Goal: Task Accomplishment & Management: Complete application form

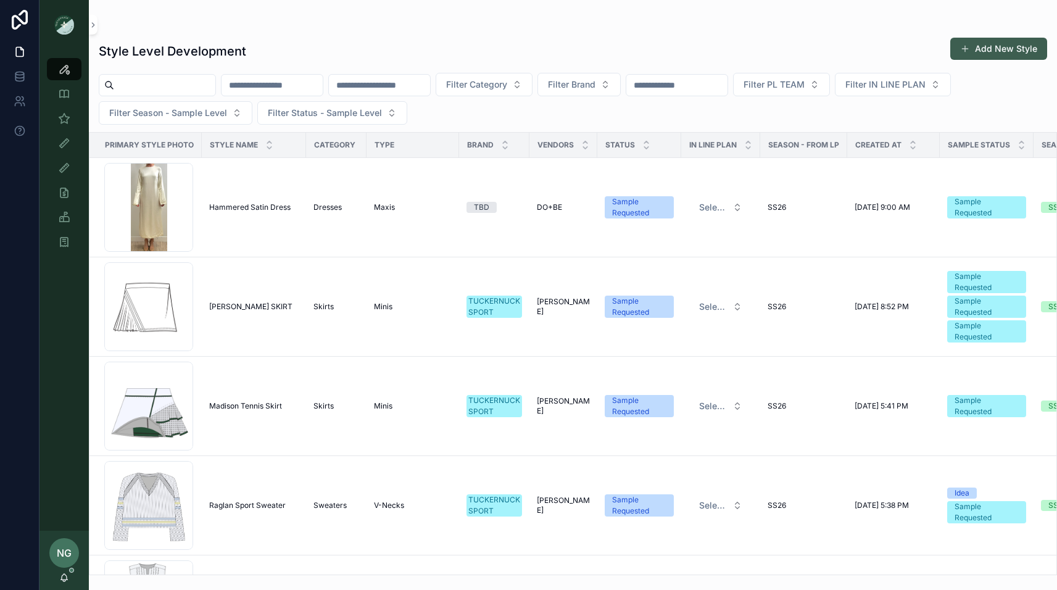
click at [1000, 50] on button "Add New Style" at bounding box center [999, 49] width 97 height 22
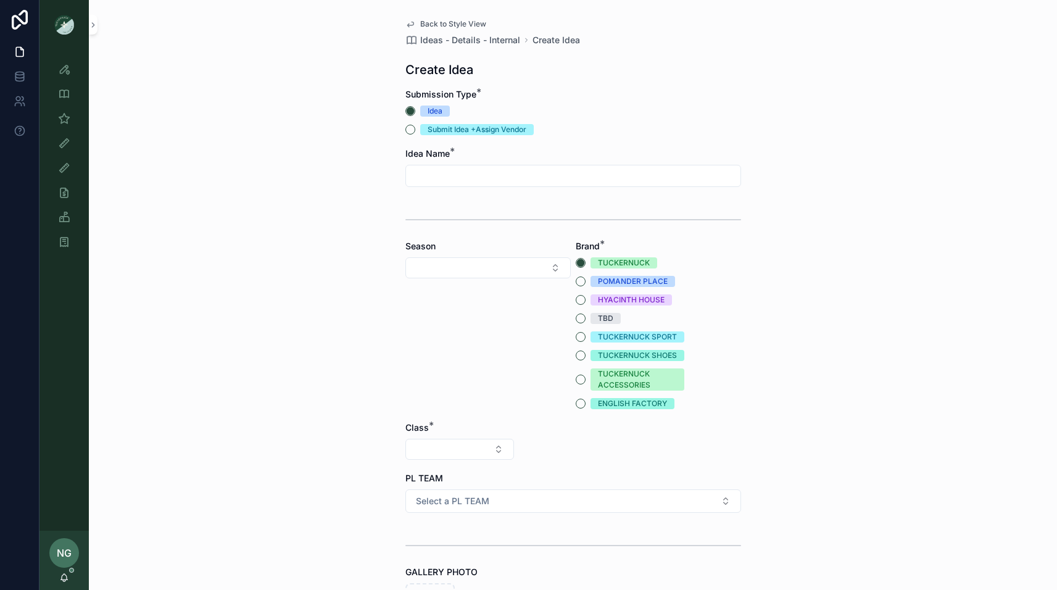
click at [488, 172] on input "scrollable content" at bounding box center [573, 175] width 335 height 17
type input "**********"
click at [530, 267] on button "Select Button" at bounding box center [488, 267] width 165 height 21
click at [506, 393] on div "PF26" at bounding box center [488, 395] width 159 height 20
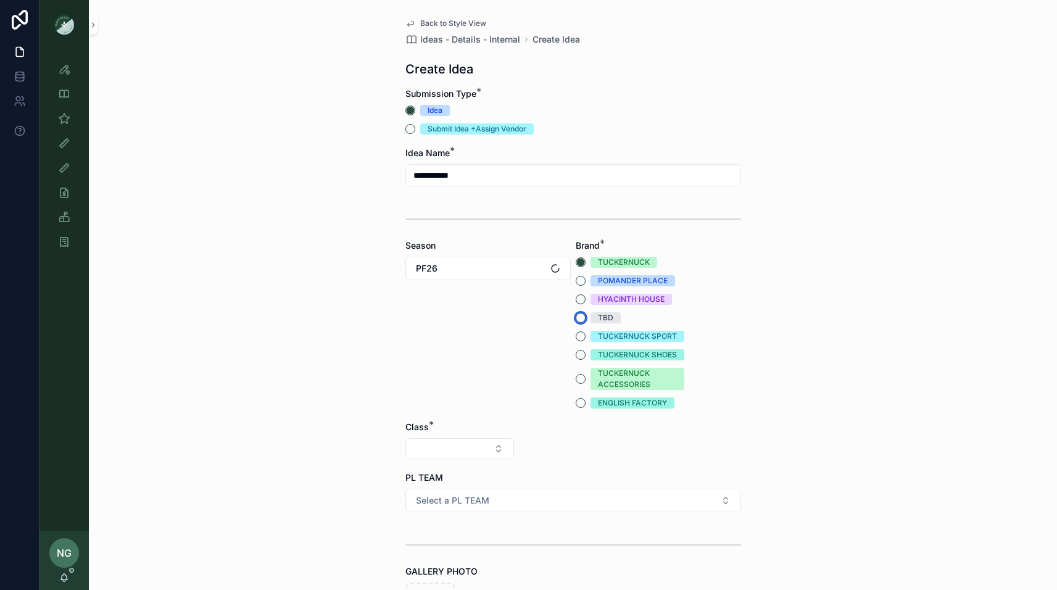
click at [582, 318] on button "TBD" at bounding box center [581, 318] width 10 height 10
click at [862, 356] on div "**********" at bounding box center [573, 294] width 969 height 590
click at [477, 448] on button "Select Button" at bounding box center [460, 448] width 109 height 21
click at [447, 556] on div "Clothing" at bounding box center [460, 557] width 148 height 20
click at [595, 452] on button "Select Button" at bounding box center [573, 448] width 109 height 21
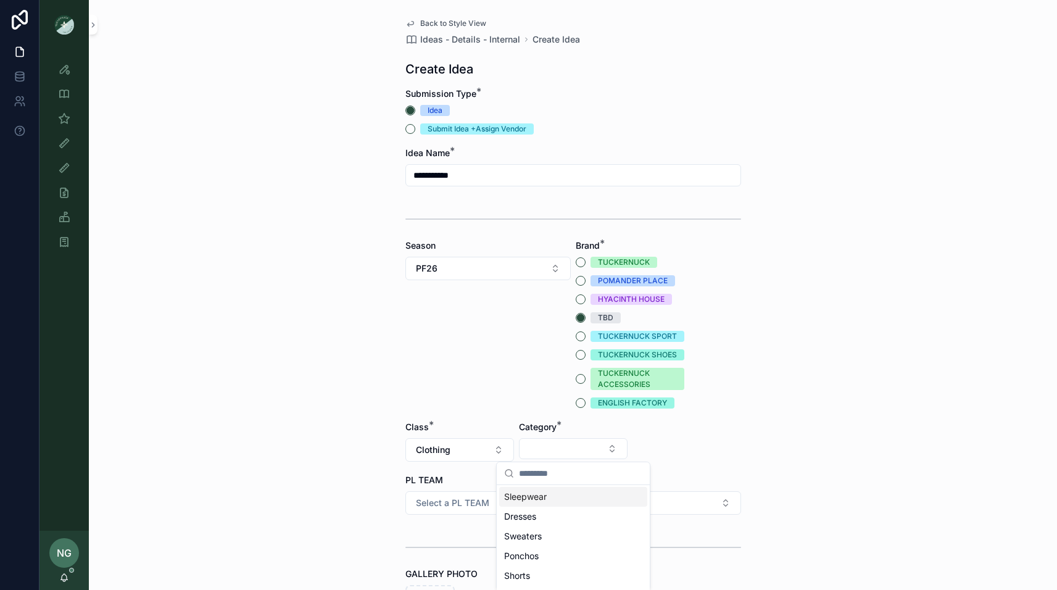
scroll to position [77, 0]
click at [540, 581] on div "Pants" at bounding box center [573, 579] width 148 height 20
click at [700, 450] on button "Select Button" at bounding box center [687, 448] width 109 height 21
click at [664, 533] on div "Pants" at bounding box center [687, 537] width 148 height 20
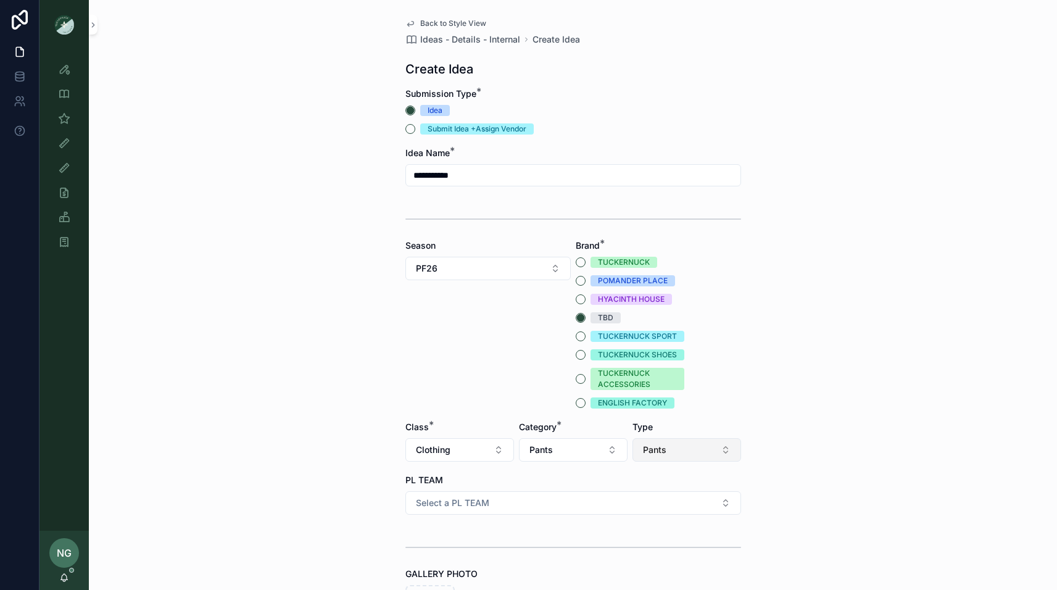
click at [698, 451] on button "Pants" at bounding box center [687, 449] width 109 height 23
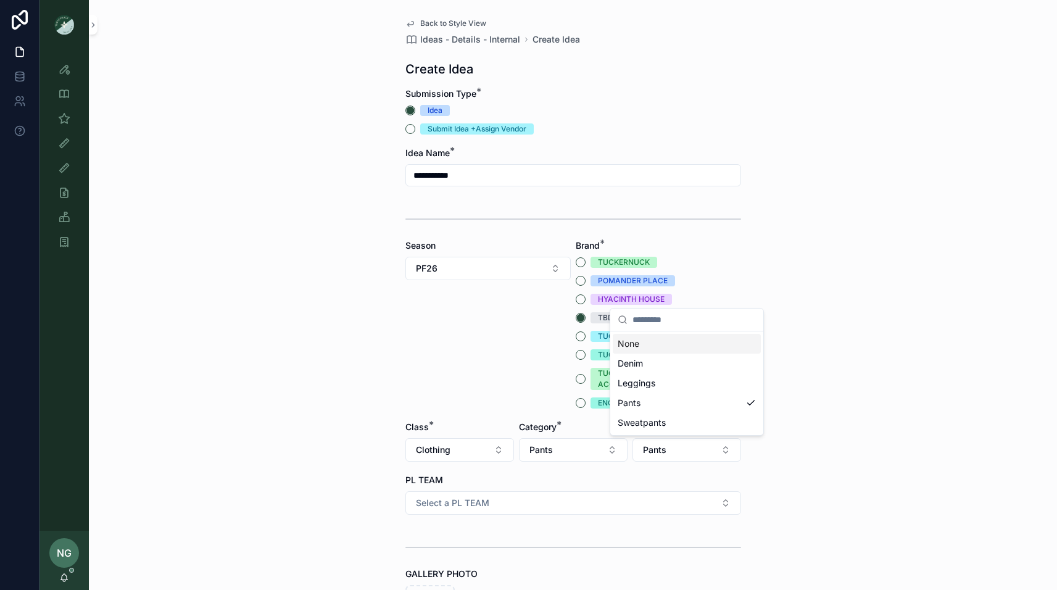
click at [641, 346] on div "None" at bounding box center [687, 344] width 148 height 20
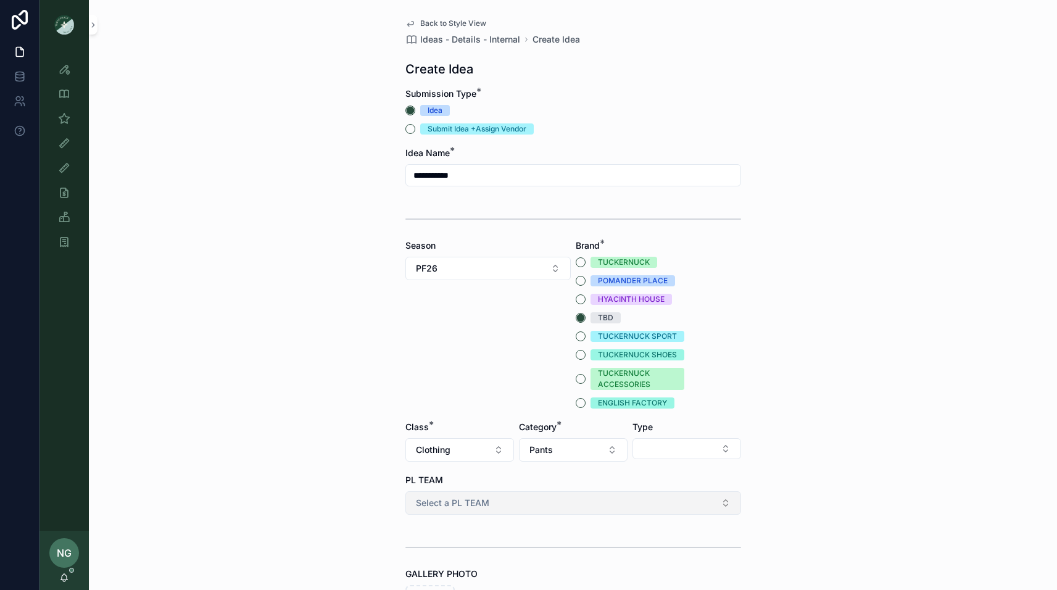
click at [505, 503] on button "Select a PL TEAM" at bounding box center [574, 502] width 336 height 23
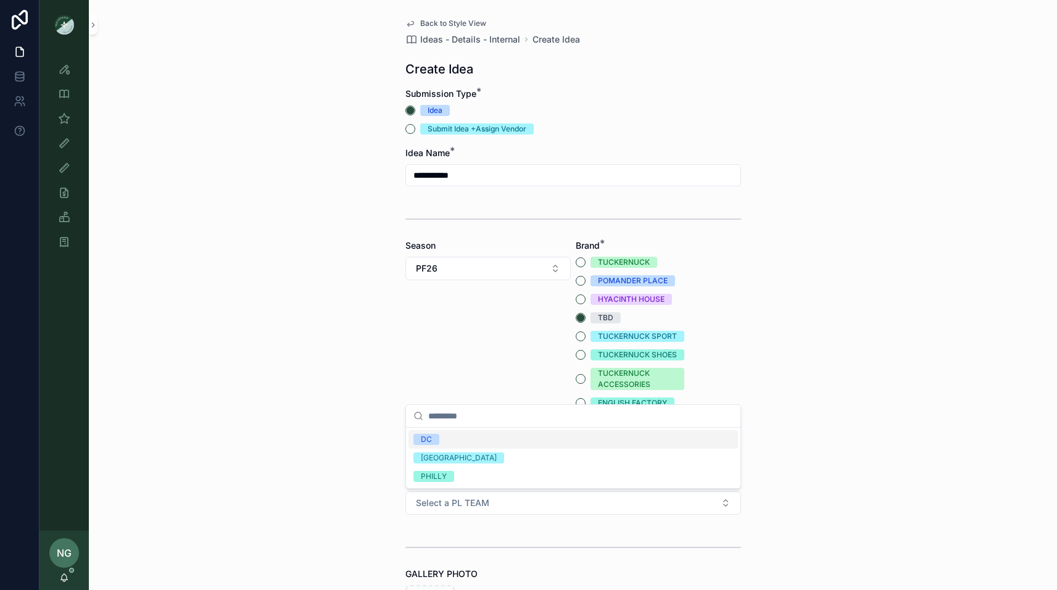
drag, startPoint x: 483, startPoint y: 442, endPoint x: 462, endPoint y: 444, distance: 20.5
click at [483, 442] on div "DC" at bounding box center [574, 439] width 330 height 19
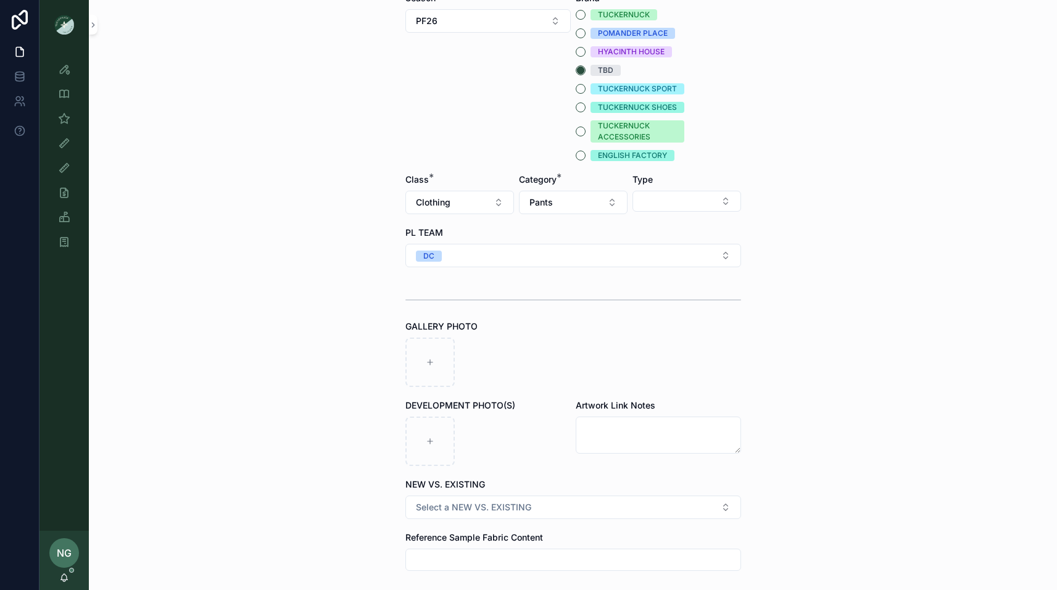
scroll to position [267, 0]
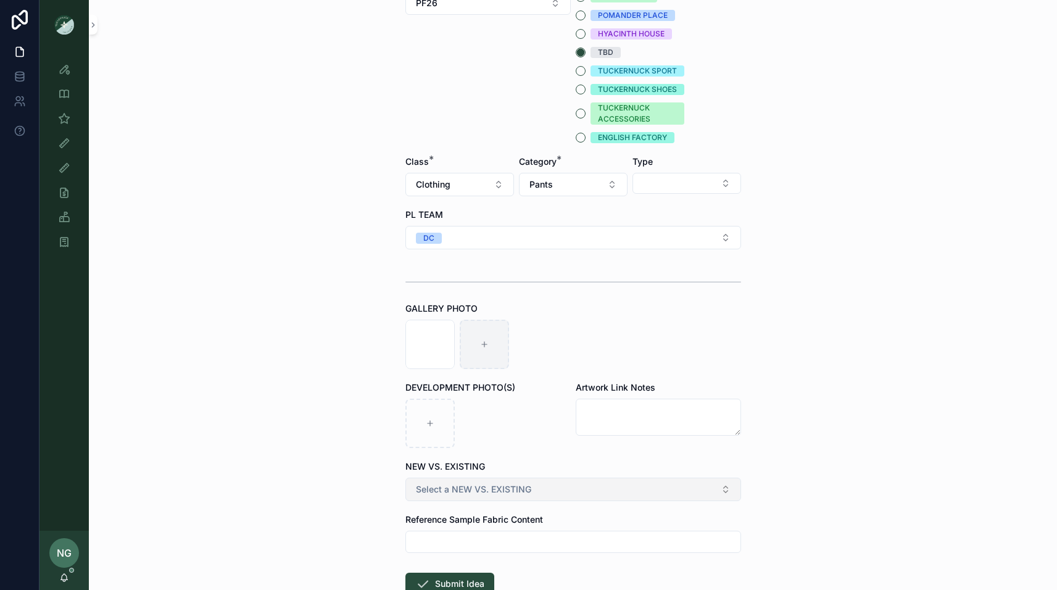
click at [598, 496] on button "Select a NEW VS. EXISTING" at bounding box center [574, 489] width 336 height 23
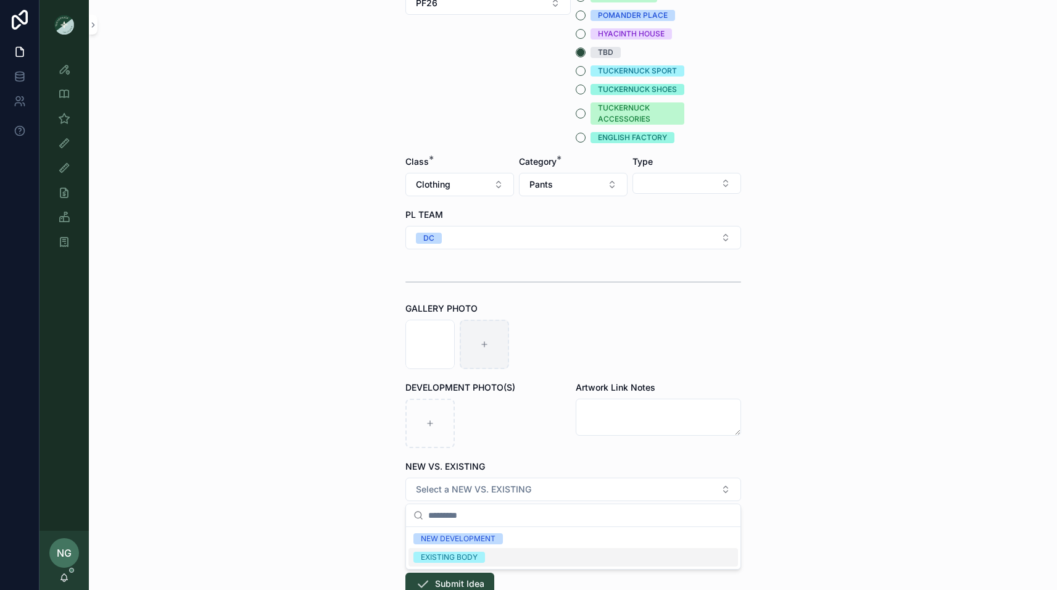
click at [569, 556] on div "EXISTING BODY" at bounding box center [574, 557] width 330 height 19
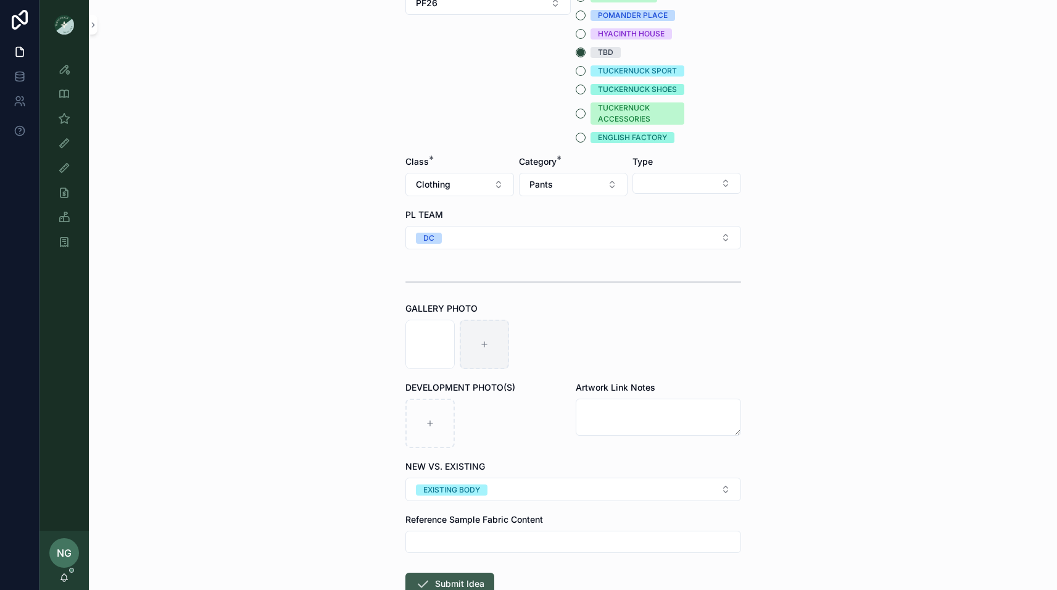
click at [440, 579] on button "Submit Idea" at bounding box center [450, 584] width 89 height 22
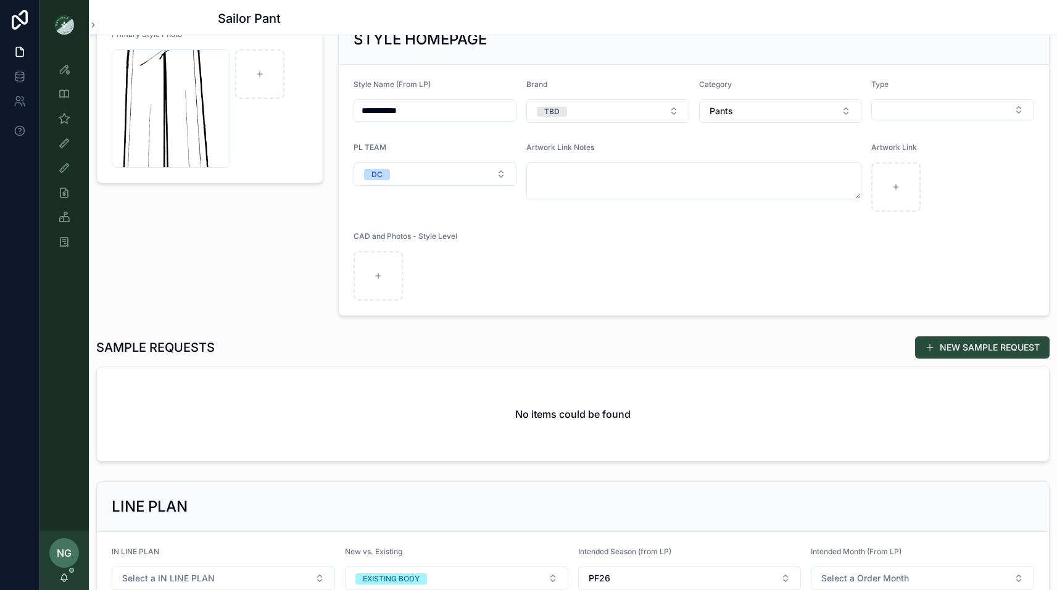
scroll to position [101, 0]
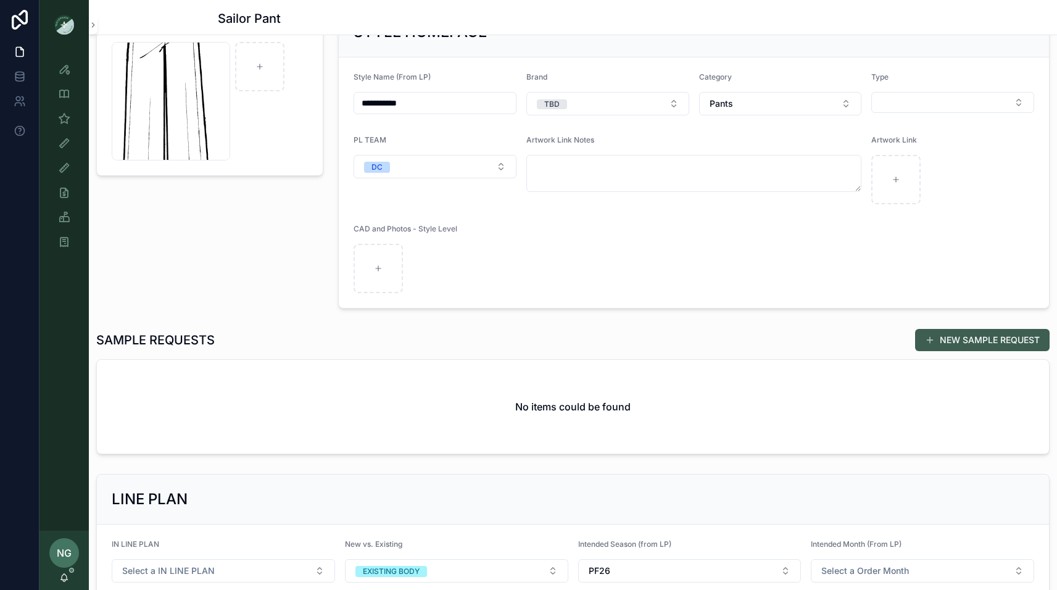
click at [967, 335] on button "NEW SAMPLE REQUEST" at bounding box center [983, 340] width 135 height 22
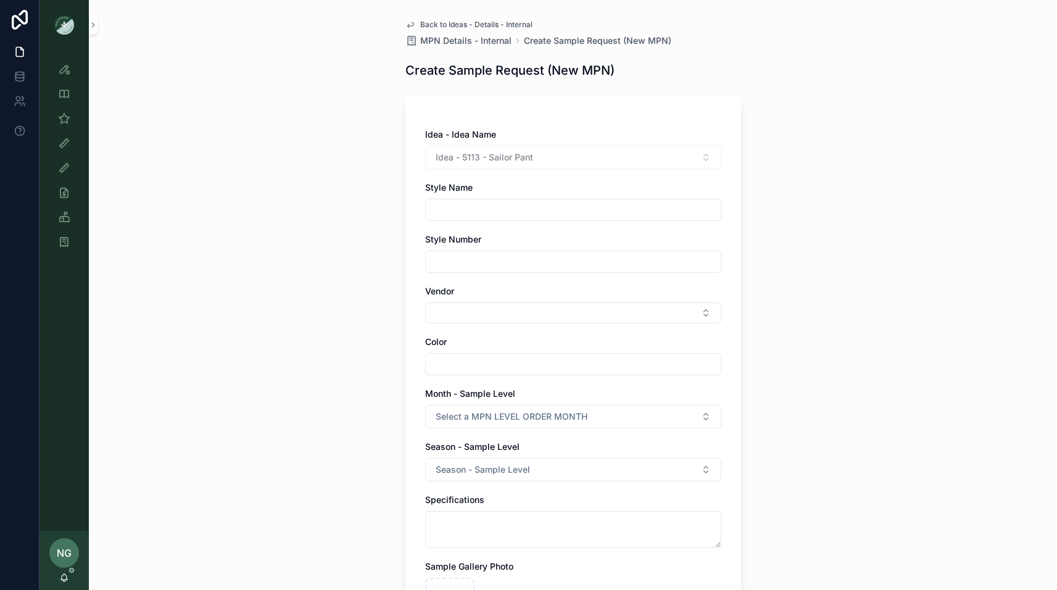
click at [559, 219] on div "scrollable content" at bounding box center [573, 210] width 296 height 22
click at [569, 210] on input "scrollable content" at bounding box center [573, 209] width 295 height 17
type input "**********"
click at [565, 267] on input "scrollable content" at bounding box center [573, 261] width 295 height 17
click at [466, 261] on input "scrollable content" at bounding box center [573, 261] width 295 height 17
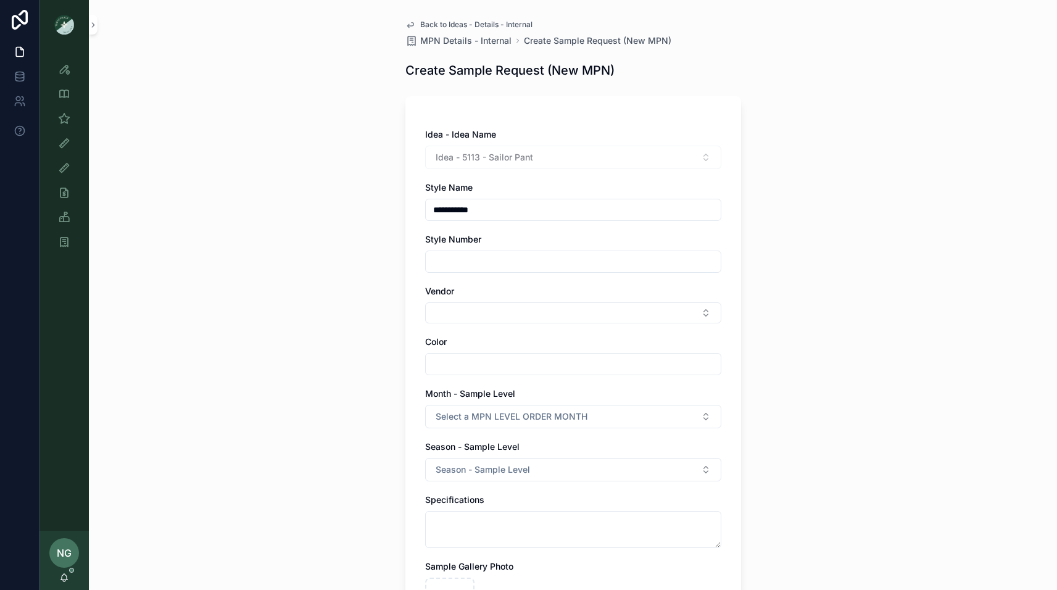
click at [466, 261] on input "scrollable content" at bounding box center [573, 261] width 295 height 17
type input "*********"
click at [448, 315] on button "Select Button" at bounding box center [573, 312] width 296 height 21
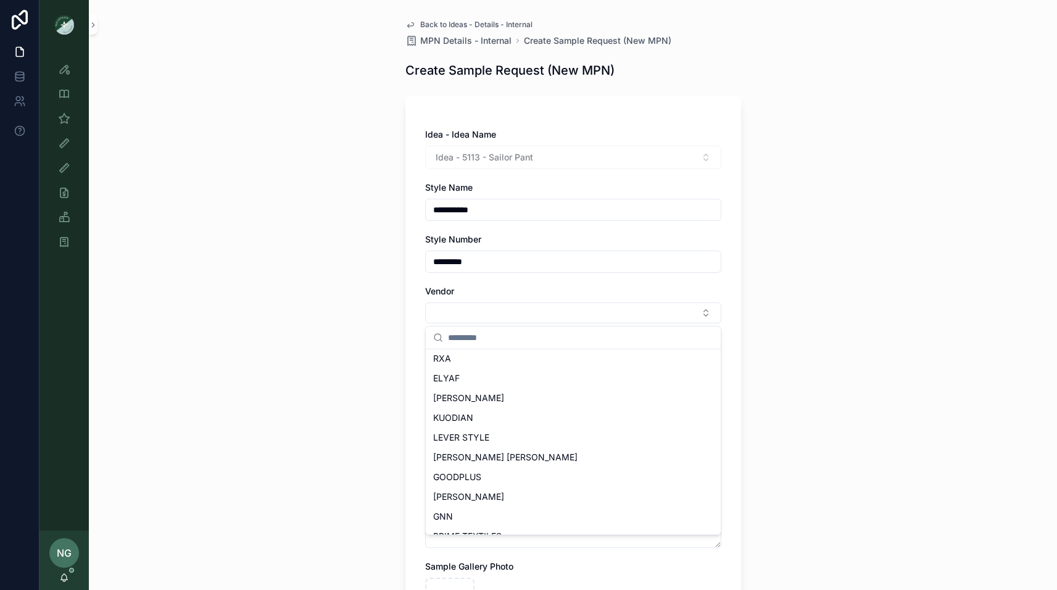
scroll to position [551, 0]
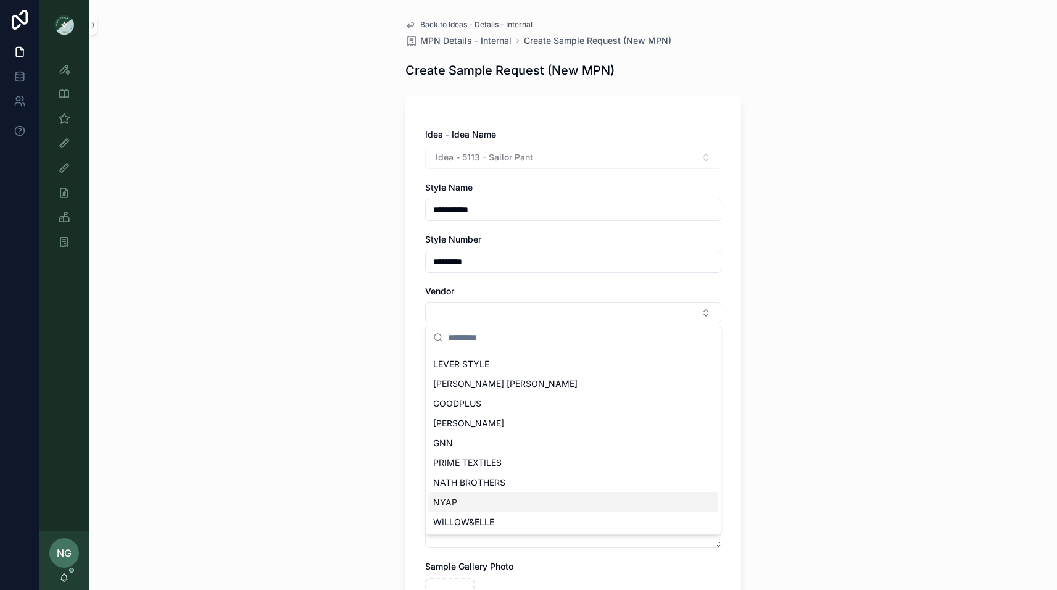
drag, startPoint x: 456, startPoint y: 500, endPoint x: 468, endPoint y: 489, distance: 16.6
click at [456, 500] on span "NYAP" at bounding box center [445, 502] width 24 height 12
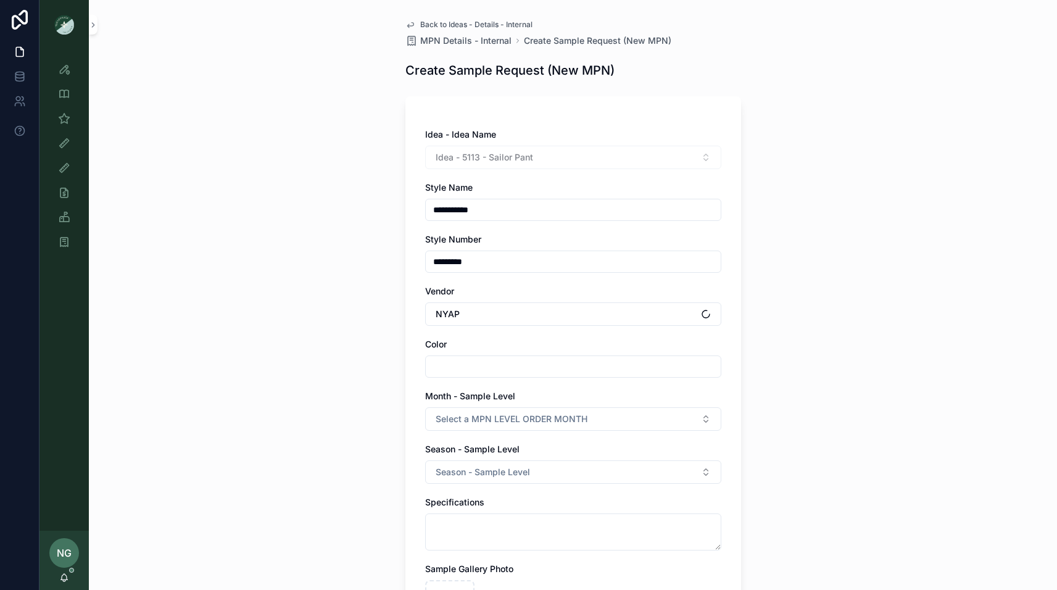
click at [496, 372] on input "scrollable content" at bounding box center [573, 366] width 295 height 17
type input "**********"
click at [534, 421] on span "Select a MPN LEVEL ORDER MONTH" at bounding box center [512, 419] width 152 height 12
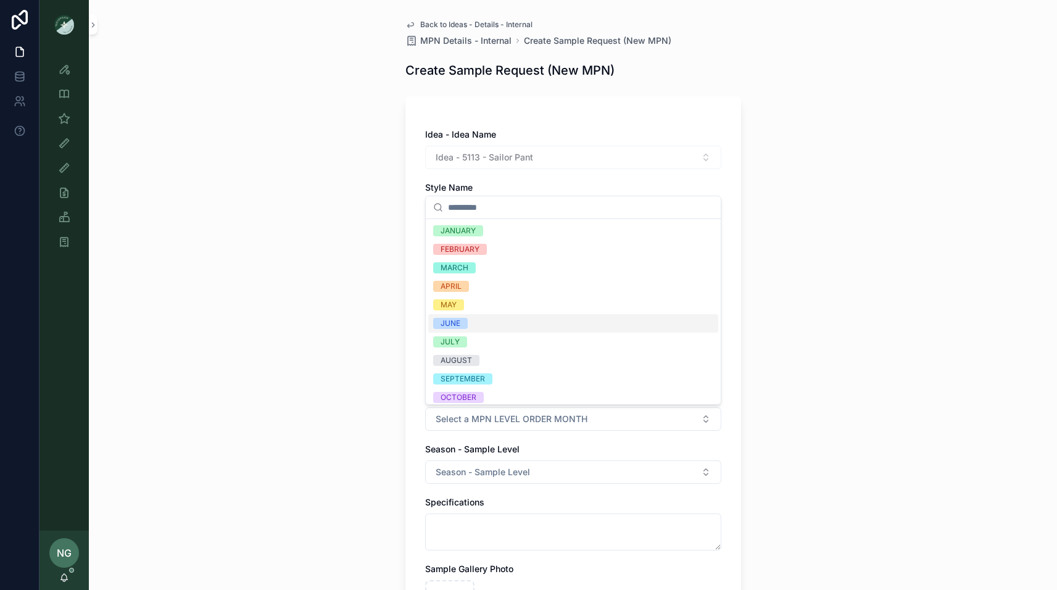
click at [527, 320] on div "JUNE" at bounding box center [573, 323] width 290 height 19
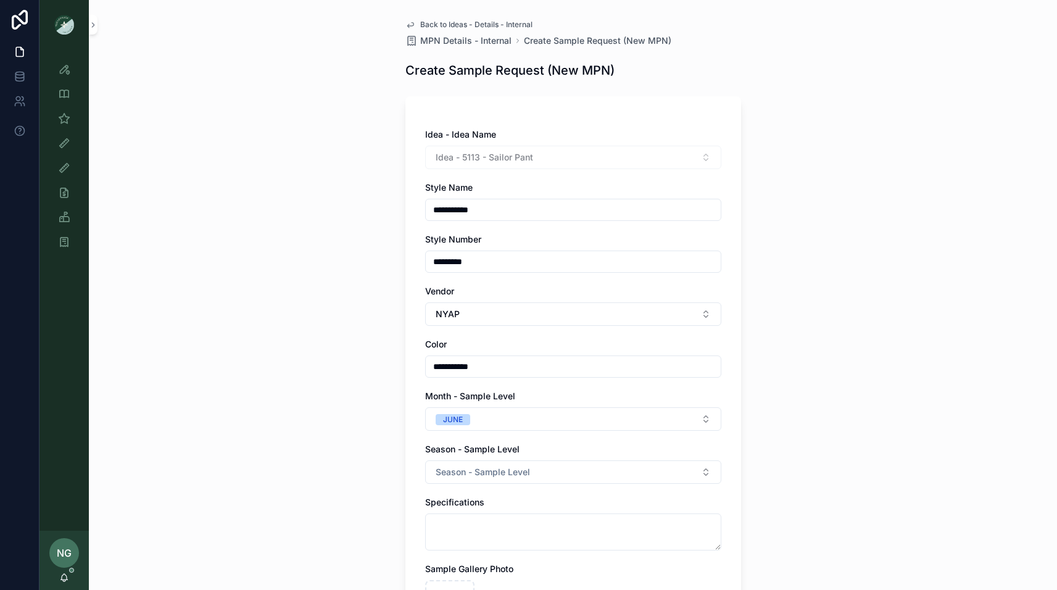
scroll to position [85, 0]
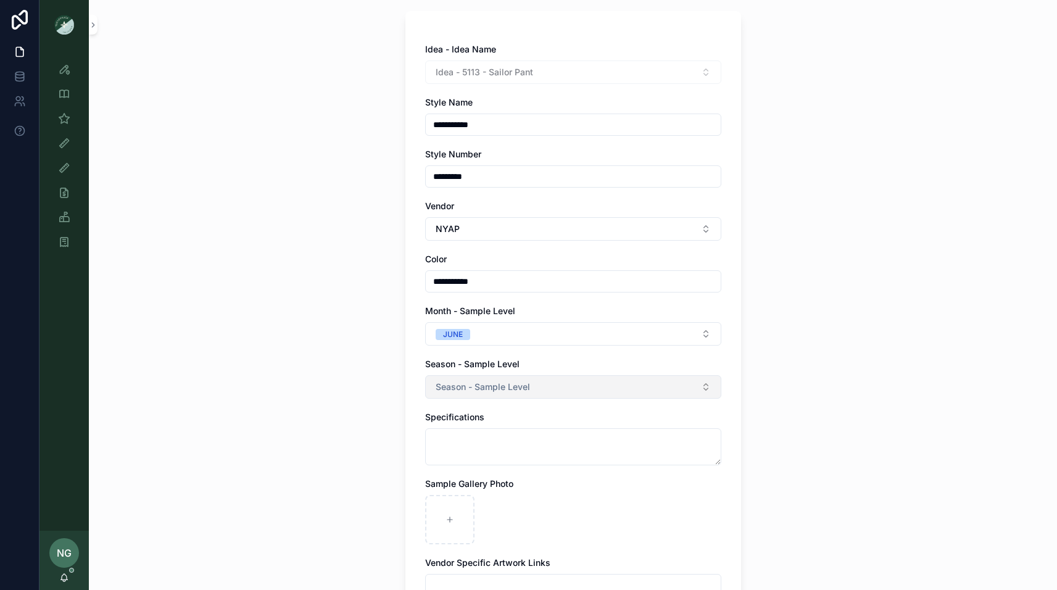
click at [490, 379] on button "Season - Sample Level" at bounding box center [573, 386] width 296 height 23
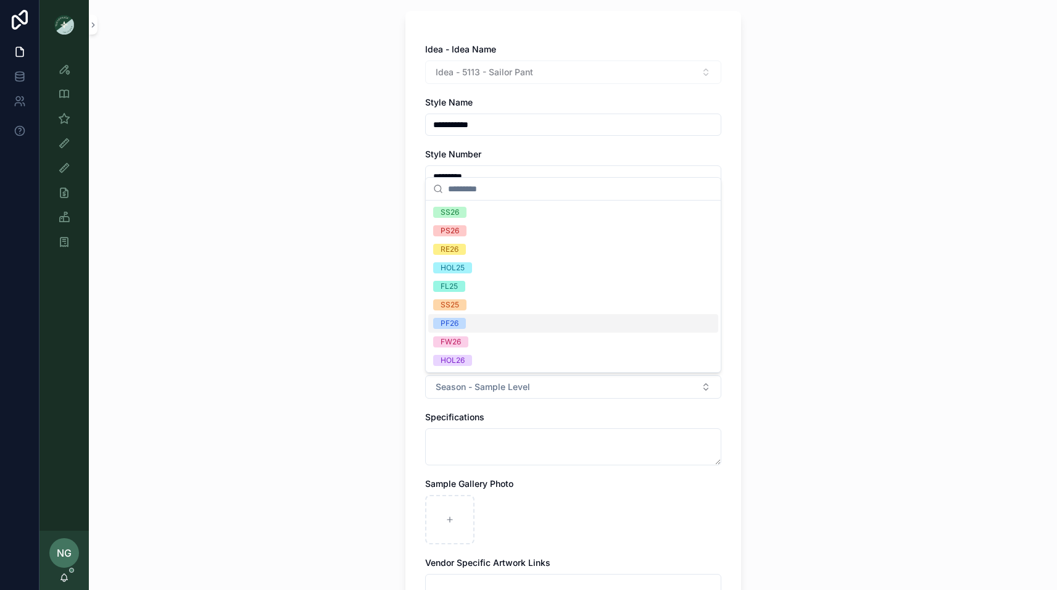
click at [514, 317] on div "PF26" at bounding box center [573, 323] width 290 height 19
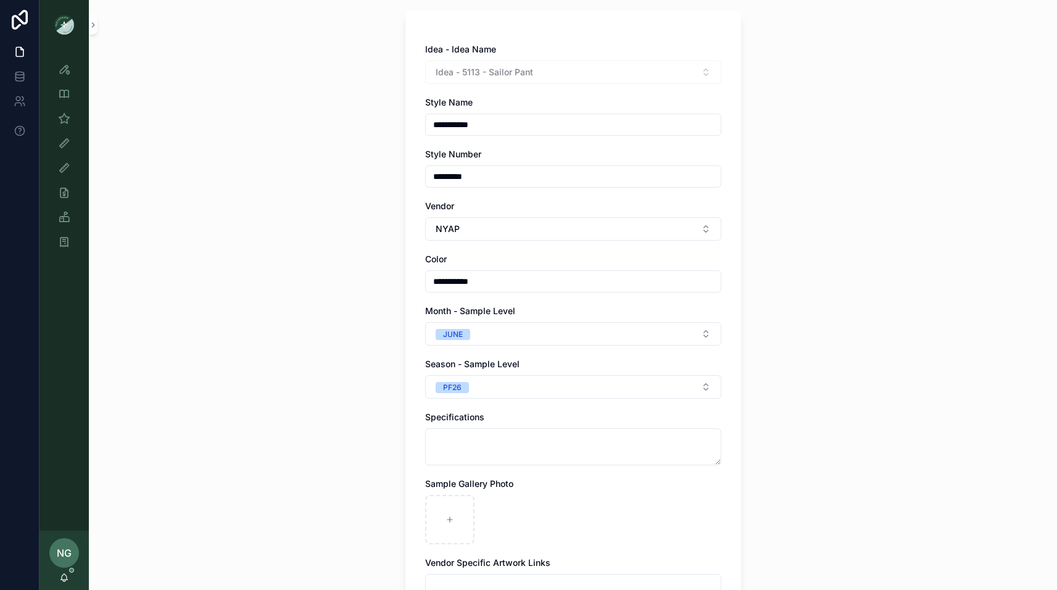
scroll to position [209, 0]
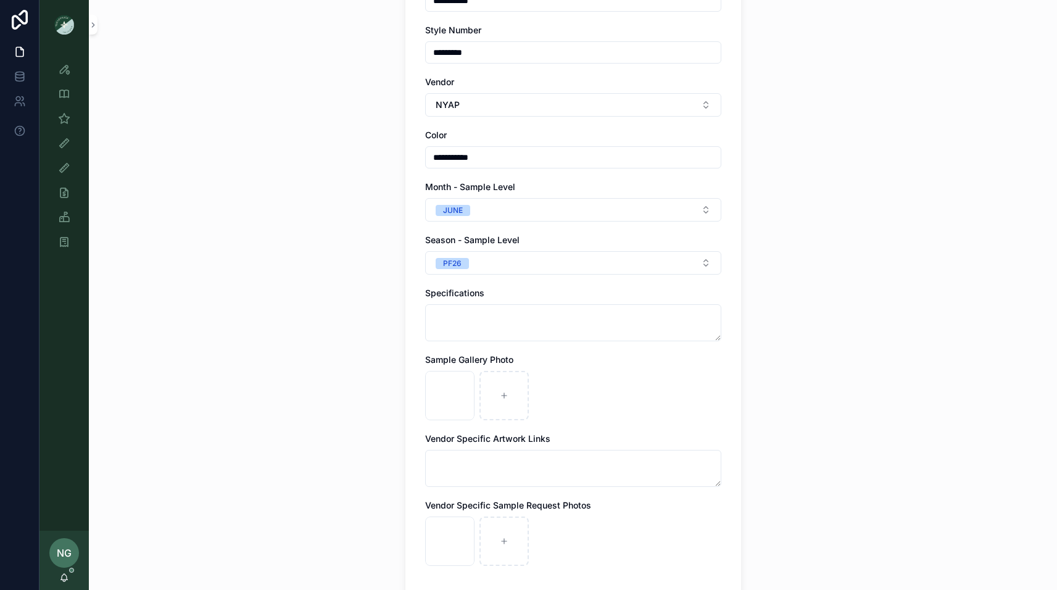
click at [305, 435] on div "**********" at bounding box center [573, 295] width 969 height 590
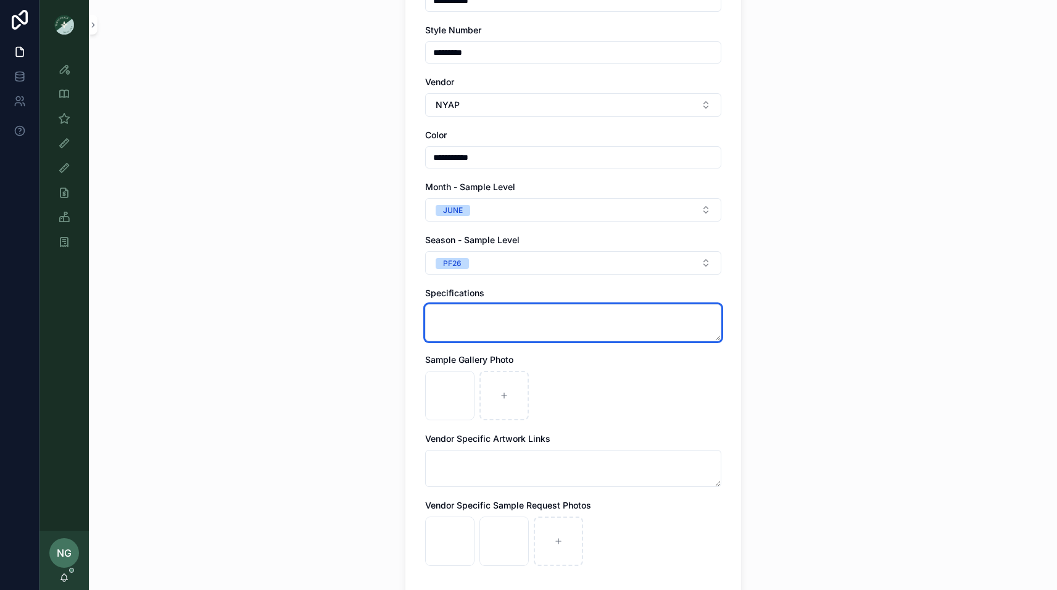
click at [458, 320] on textarea "scrollable content" at bounding box center [573, 322] width 296 height 37
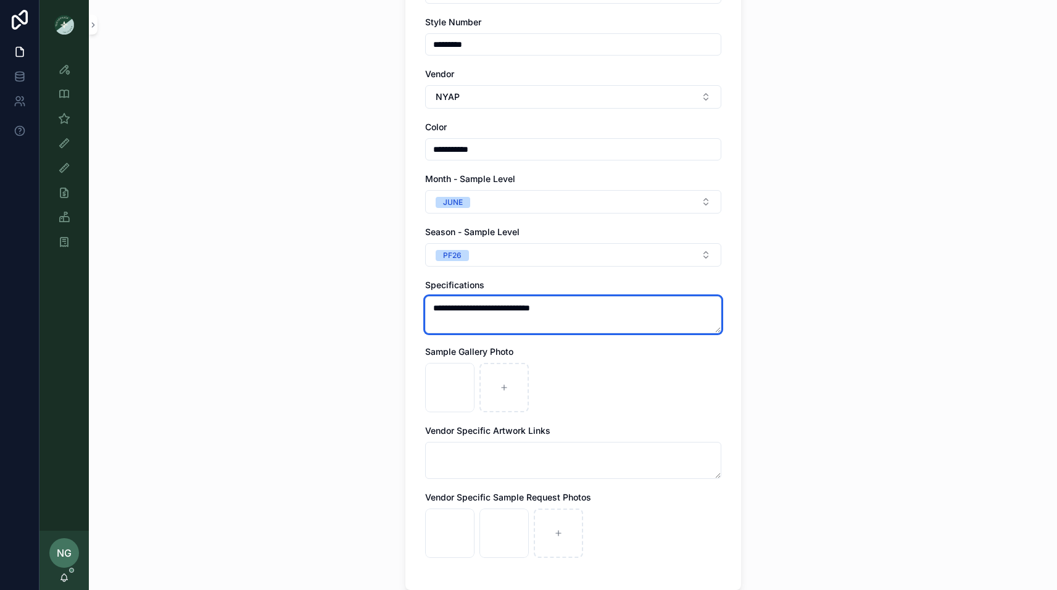
scroll to position [338, 0]
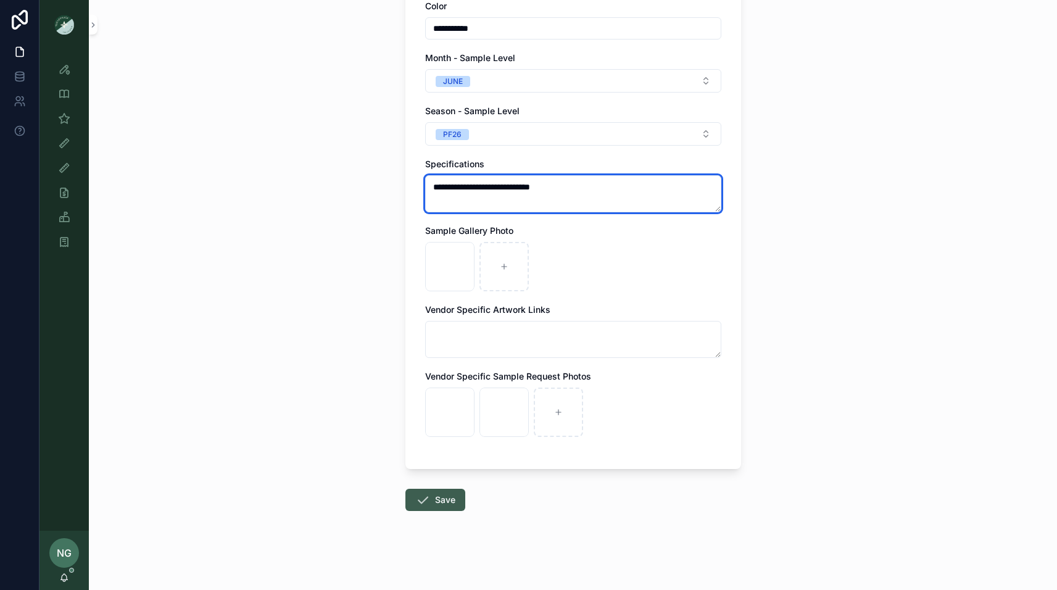
type textarea "**********"
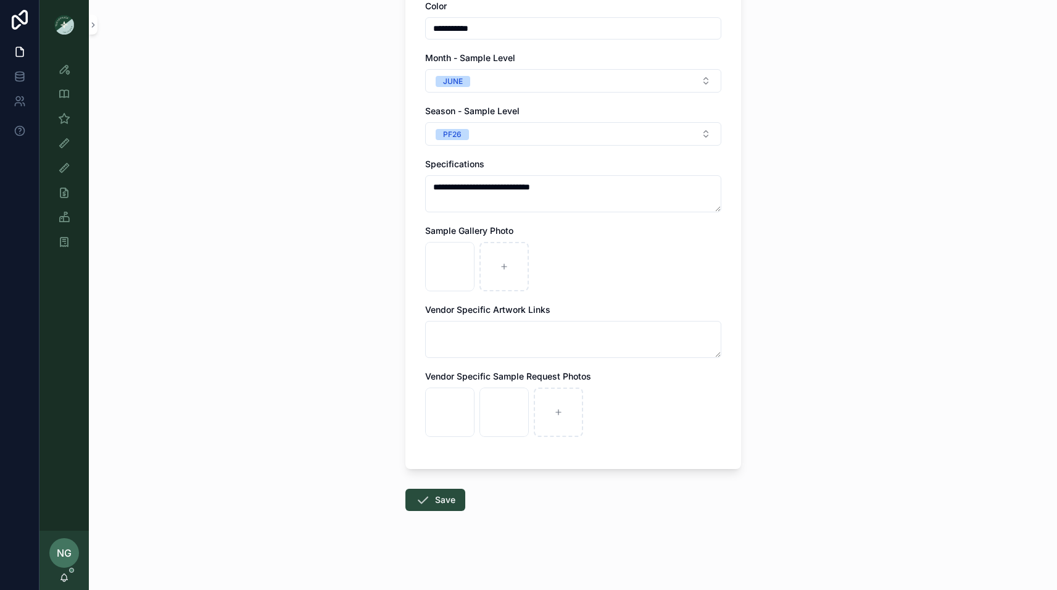
drag, startPoint x: 440, startPoint y: 502, endPoint x: 391, endPoint y: 509, distance: 48.7
click at [440, 502] on button "Save" at bounding box center [436, 500] width 60 height 22
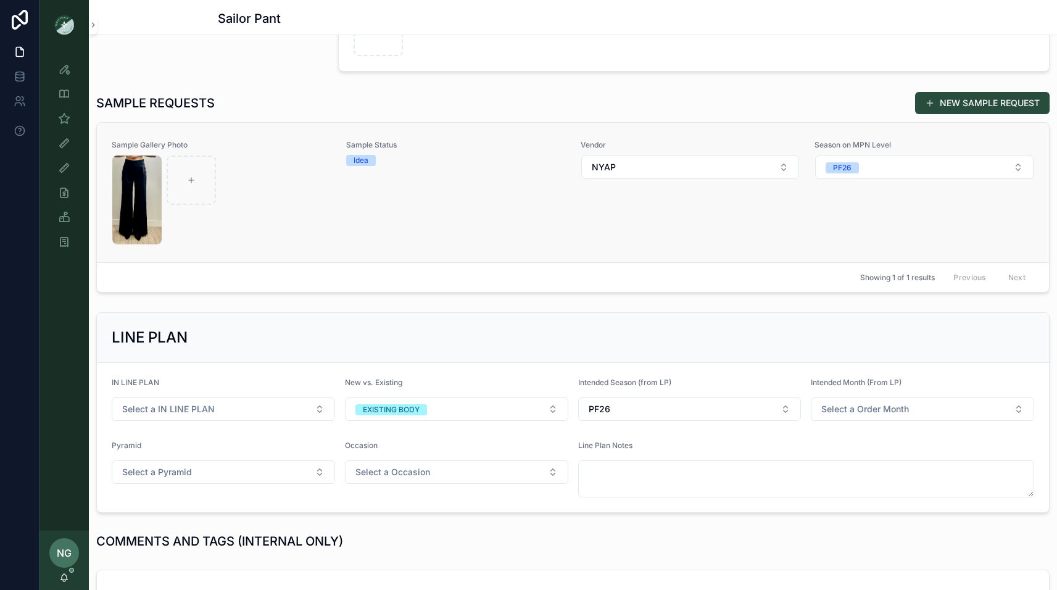
click at [533, 229] on div "Sample Status Idea" at bounding box center [456, 192] width 220 height 105
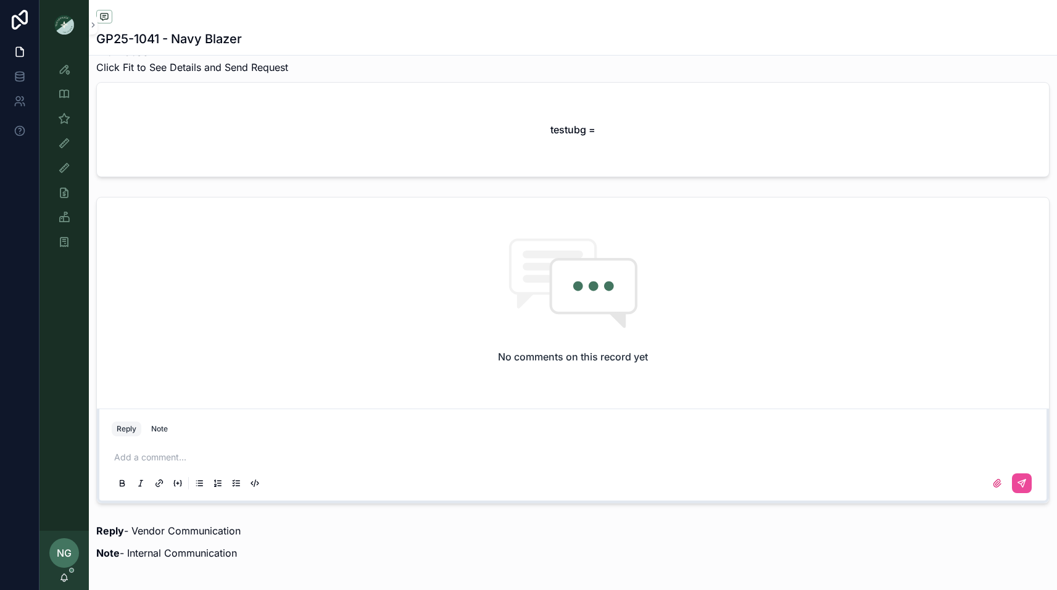
scroll to position [461, 0]
click at [172, 425] on button "Note" at bounding box center [159, 426] width 27 height 15
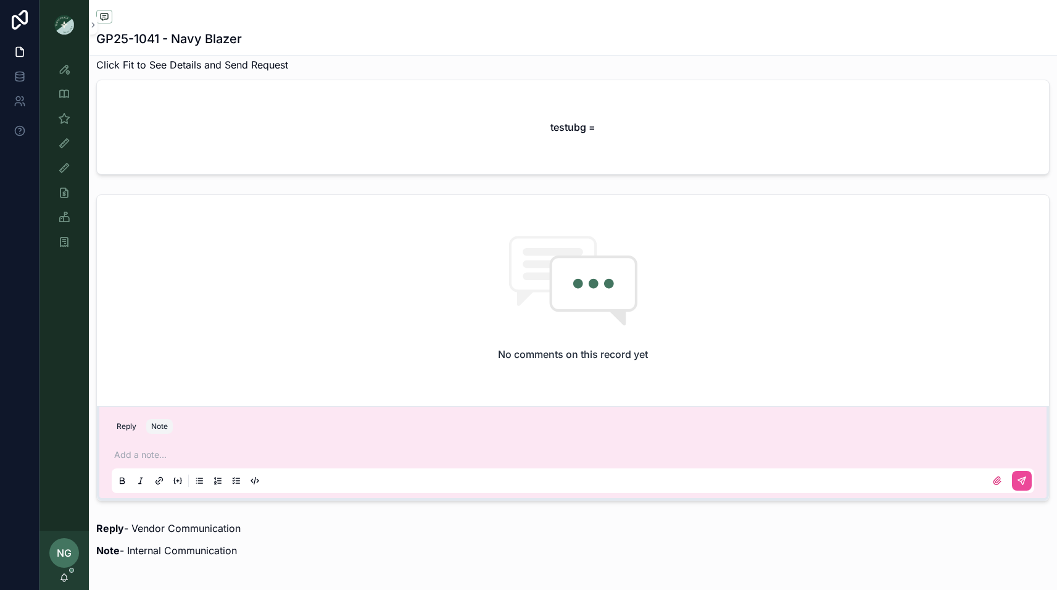
click at [164, 454] on p "scrollable content" at bounding box center [575, 455] width 923 height 12
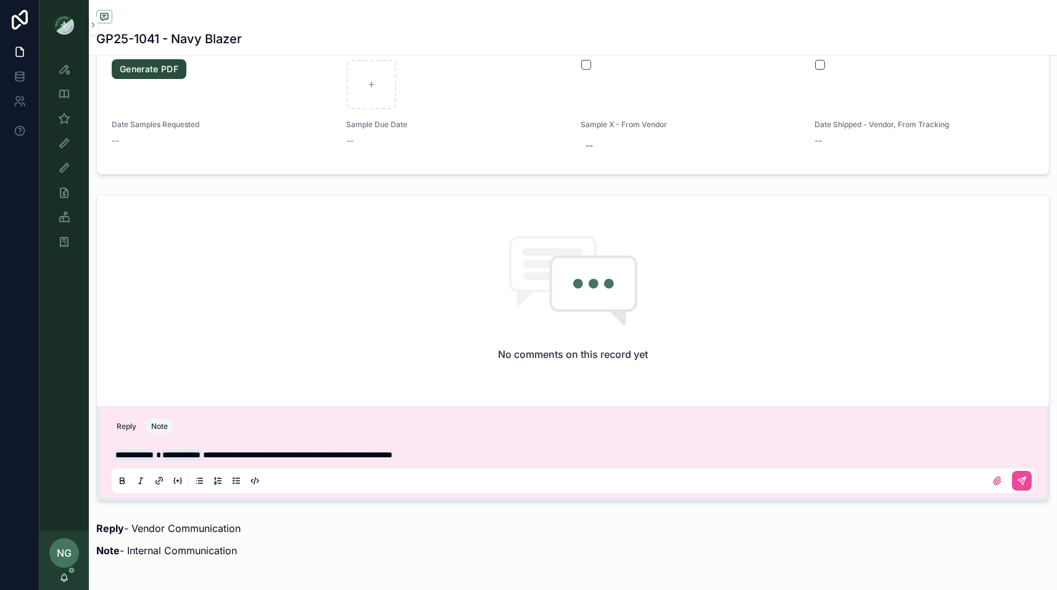
drag, startPoint x: 432, startPoint y: 454, endPoint x: 484, endPoint y: 491, distance: 64.2
click at [393, 455] on span "**********" at bounding box center [298, 455] width 190 height 9
click at [1018, 476] on icon "scrollable content" at bounding box center [1022, 481] width 10 height 10
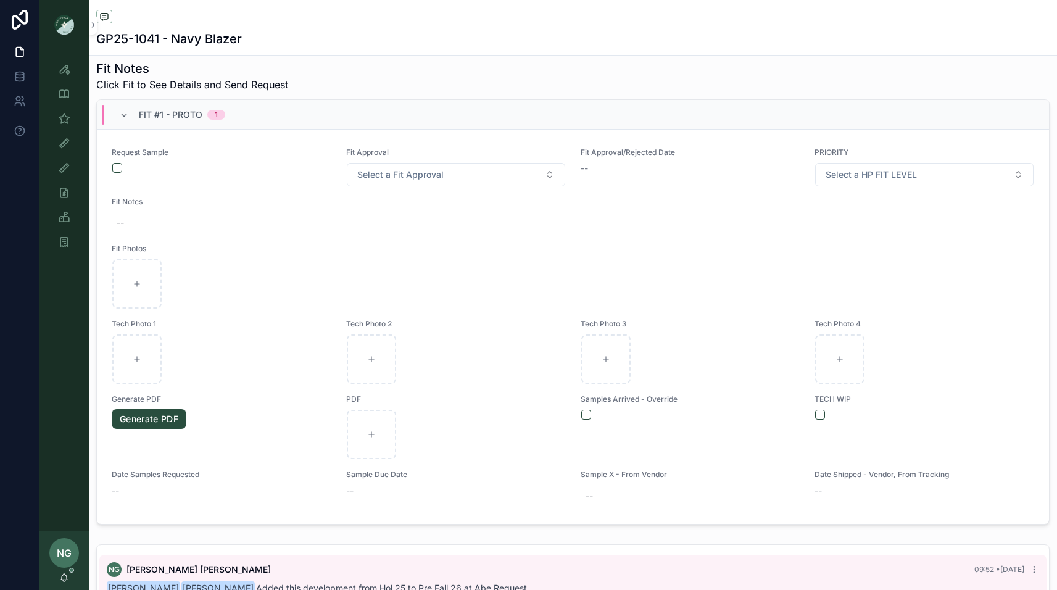
scroll to position [424, 0]
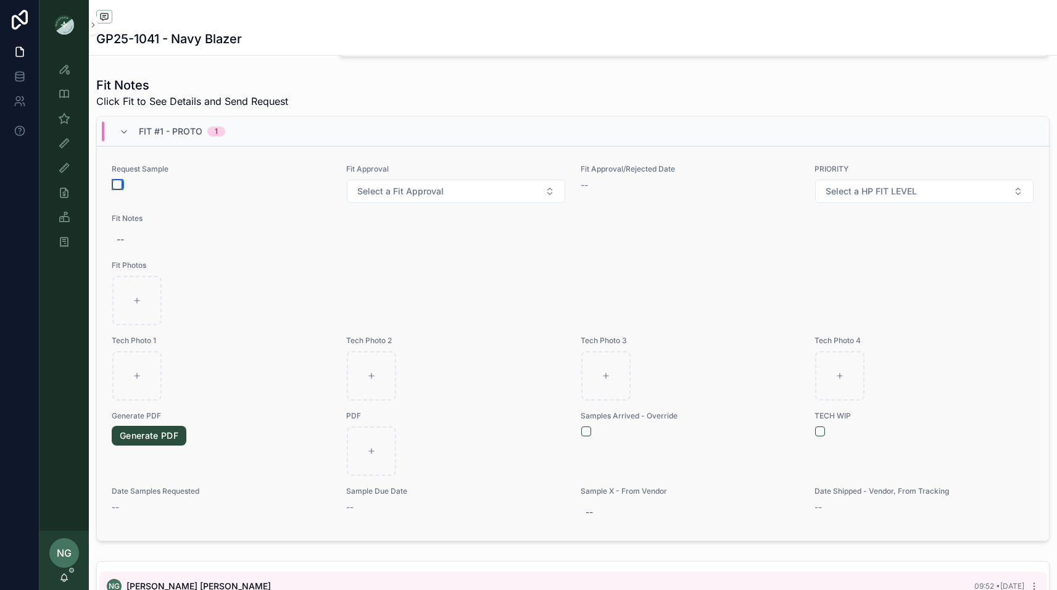
click at [115, 181] on button "scrollable content" at bounding box center [117, 185] width 10 height 10
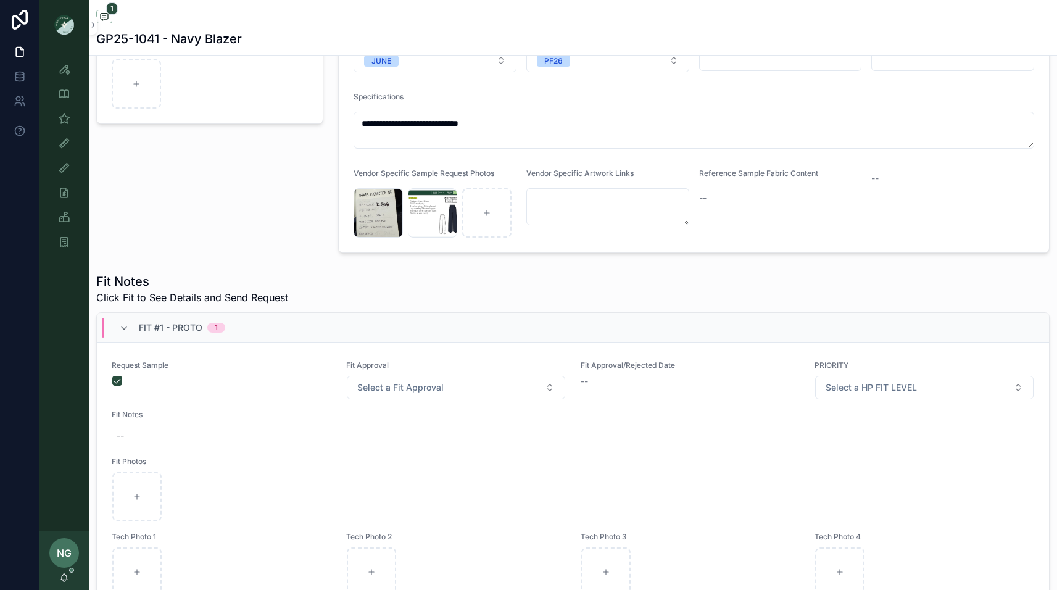
scroll to position [0, 0]
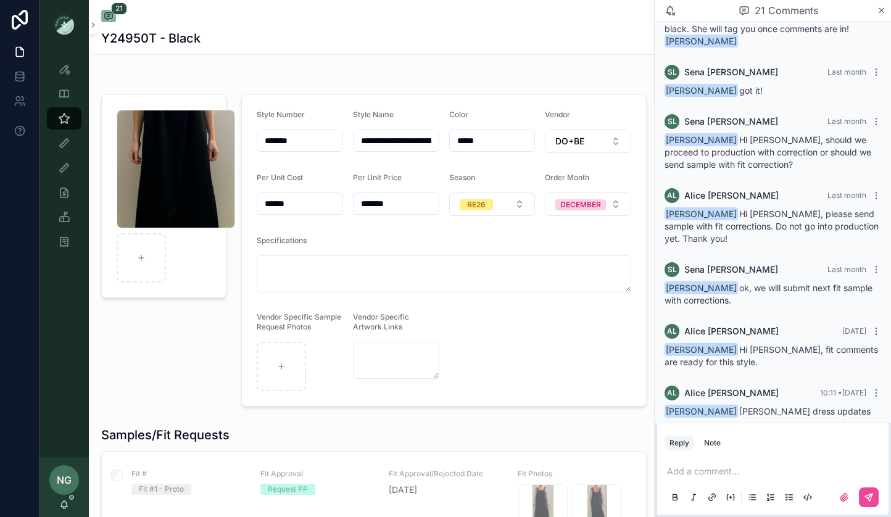
scroll to position [248, 0]
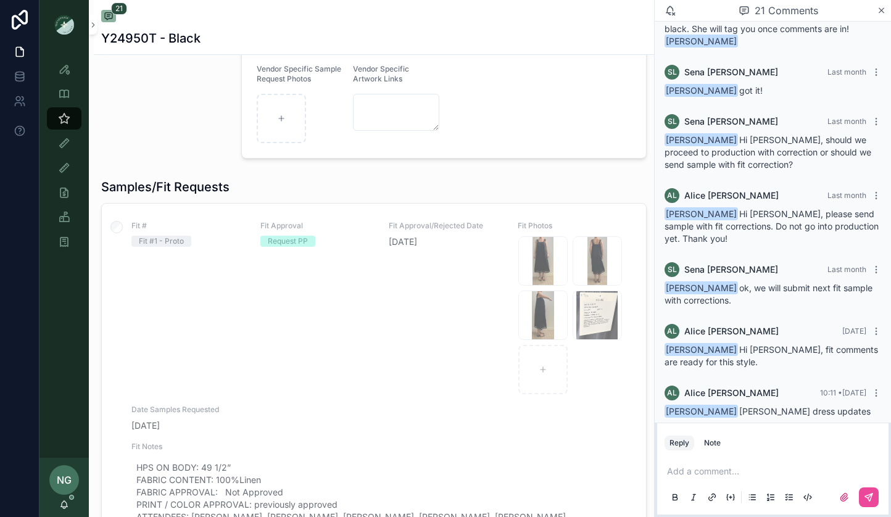
click at [355, 347] on div "Fit Approval Request PP" at bounding box center [318, 308] width 114 height 174
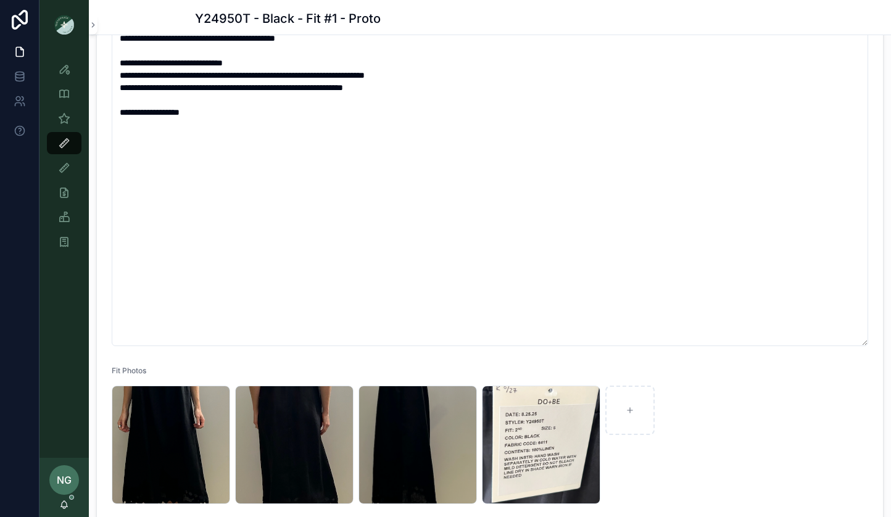
scroll to position [410, 0]
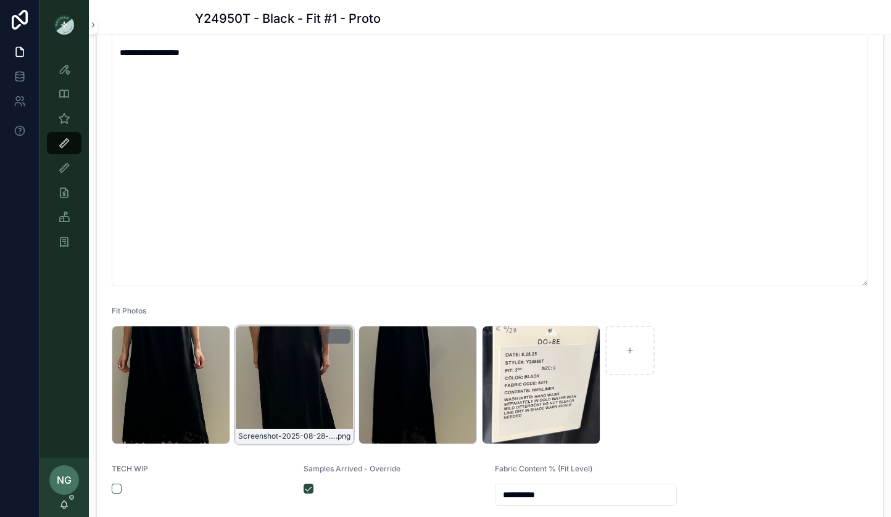
click at [286, 409] on div "Screenshot-2025-08-28-at-9.37.38-AM .png" at bounding box center [294, 385] width 119 height 119
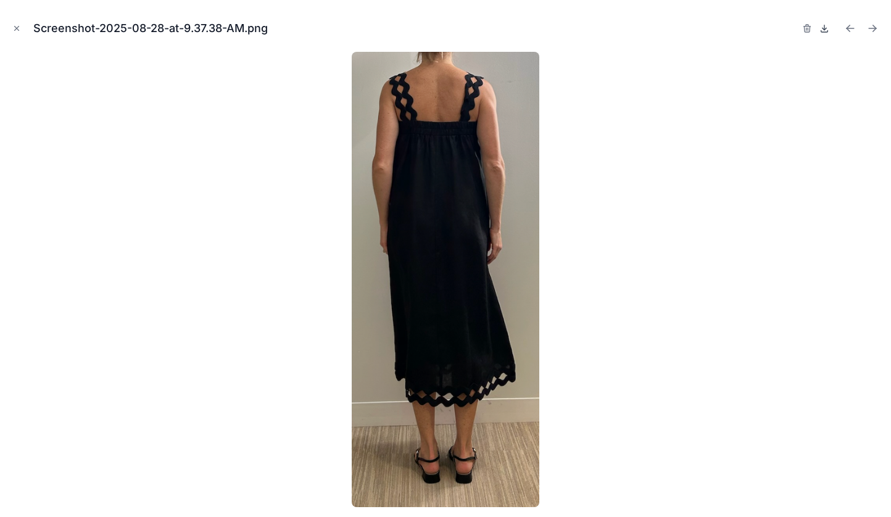
click at [825, 27] on icon at bounding box center [825, 27] width 0 height 5
click at [783, 122] on div at bounding box center [446, 280] width 872 height 456
click at [20, 24] on button "Close modal" at bounding box center [17, 29] width 14 height 14
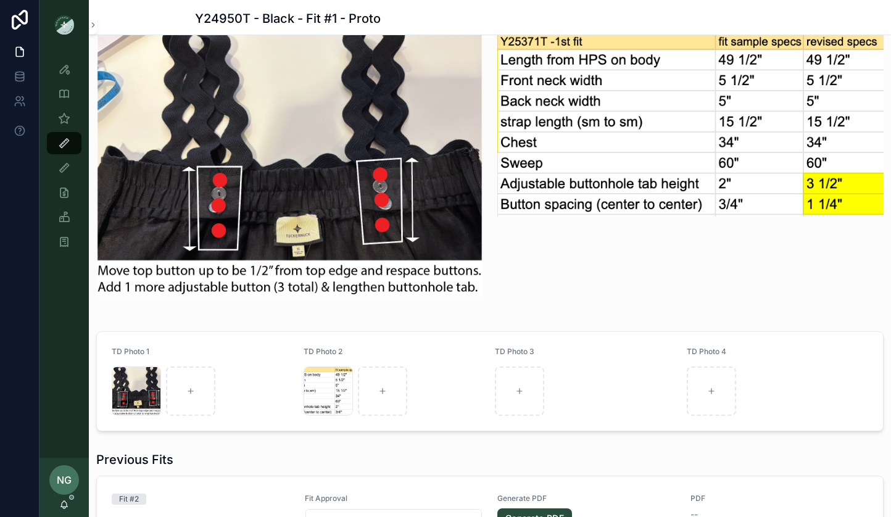
scroll to position [1024, 0]
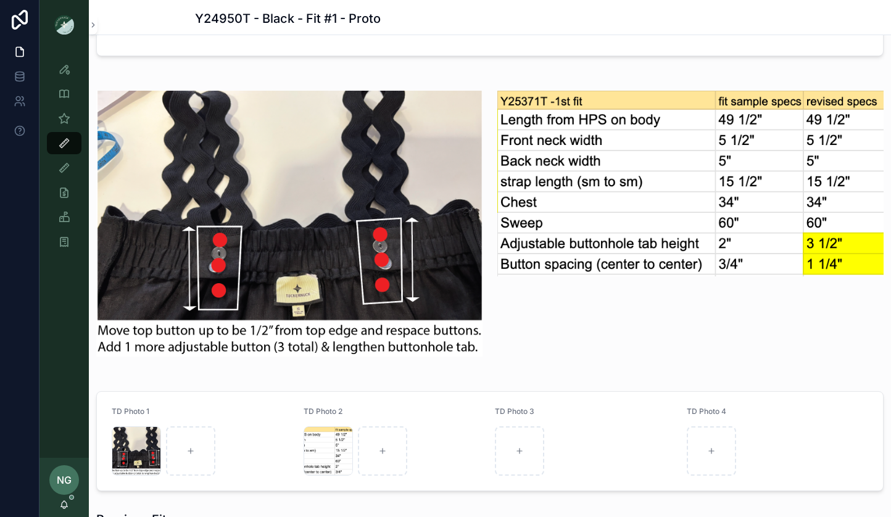
click at [696, 265] on img "scrollable content" at bounding box center [691, 184] width 386 height 186
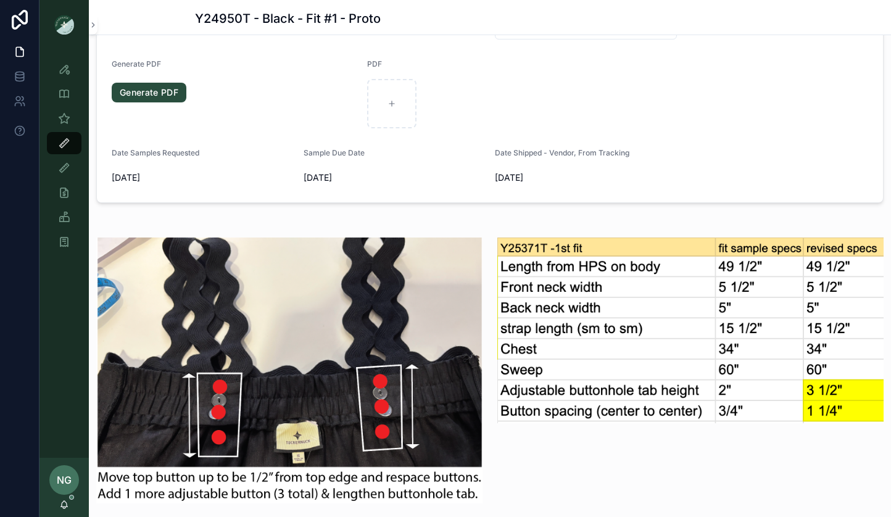
scroll to position [885, 0]
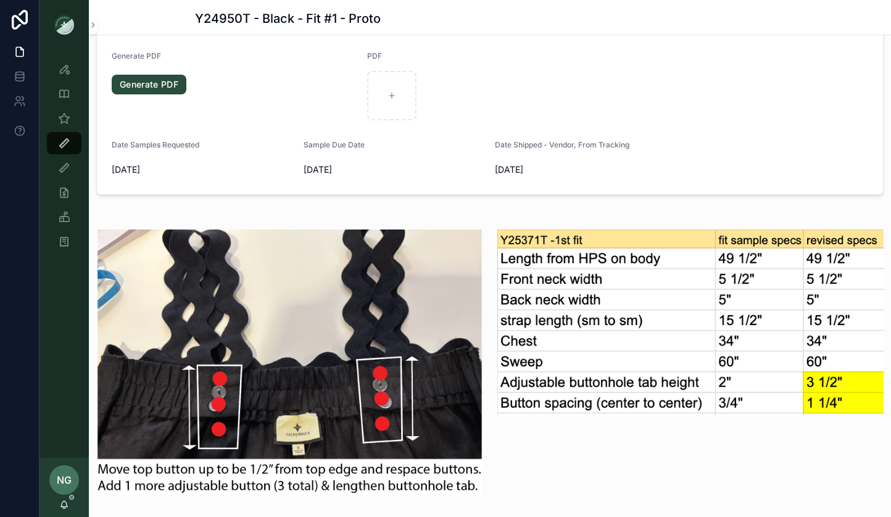
click at [651, 373] on img "scrollable content" at bounding box center [691, 323] width 386 height 186
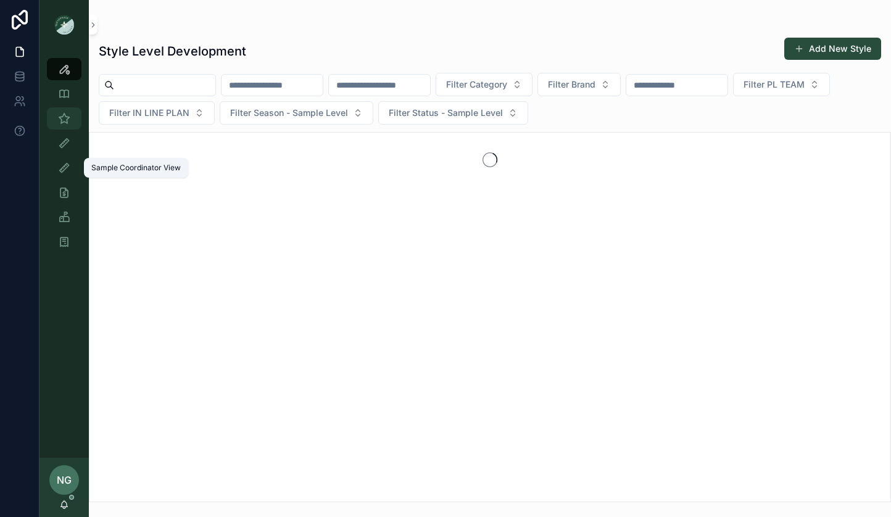
click at [62, 121] on icon "scrollable content" at bounding box center [64, 118] width 12 height 12
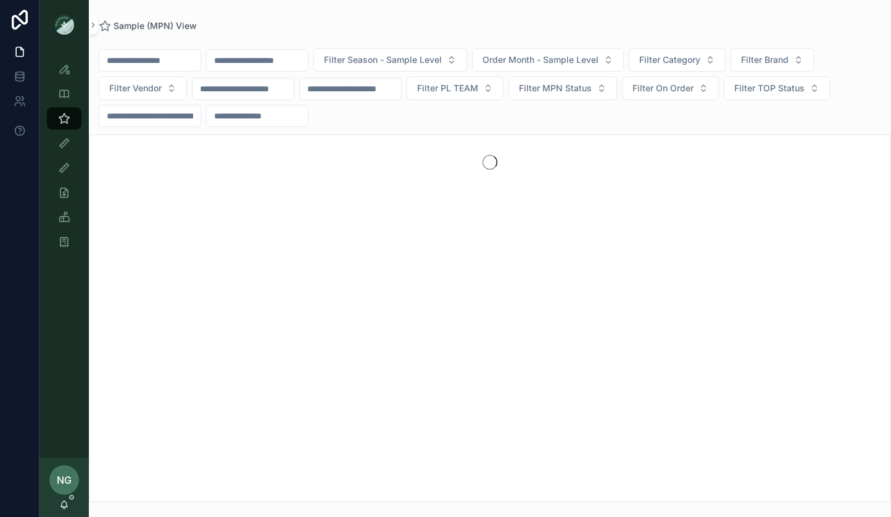
click at [272, 62] on input "scrollable content" at bounding box center [257, 60] width 101 height 17
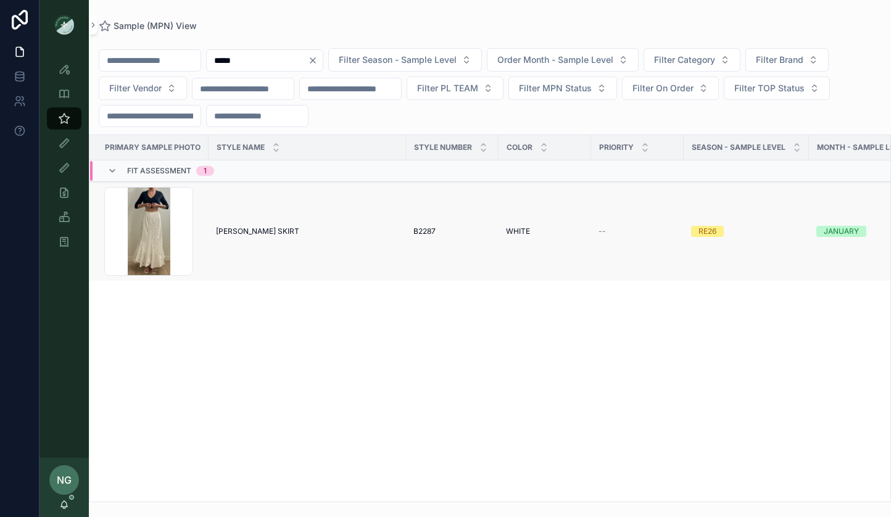
type input "*****"
click at [334, 255] on td "MALLORY SKIRT MALLORY SKIRT" at bounding box center [308, 231] width 198 height 99
click at [243, 232] on span "MALLORY SKIRT" at bounding box center [257, 232] width 83 height 10
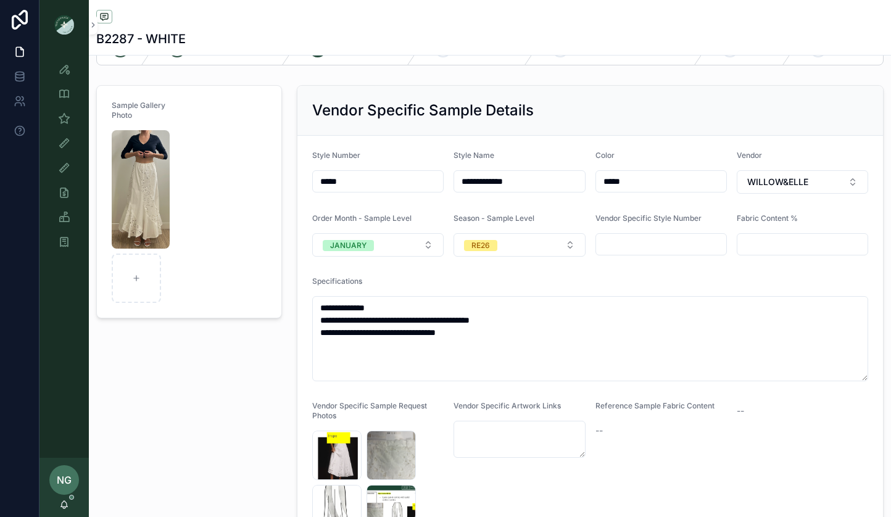
scroll to position [46, 0]
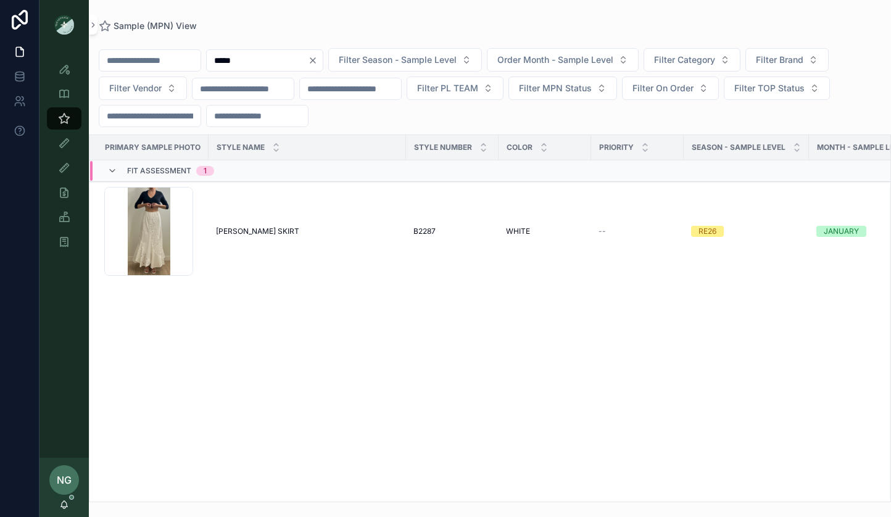
click at [213, 57] on div "***** Filter Season - Sample Level Order Month - Sample Level Filter Category F…" at bounding box center [490, 87] width 803 height 79
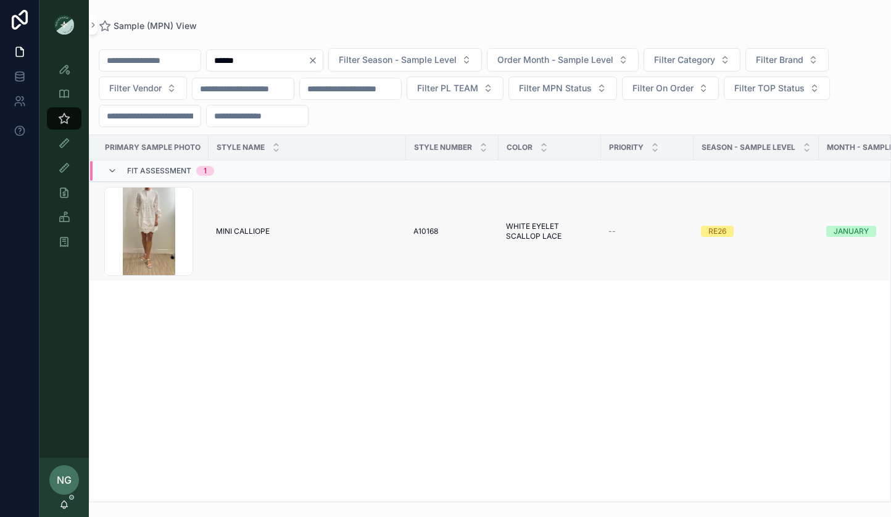
type input "******"
click at [296, 220] on td "MINI CALLIOPE MINI CALLIOPE" at bounding box center [308, 231] width 198 height 99
click at [238, 228] on span "MINI CALLIOPE" at bounding box center [243, 232] width 54 height 10
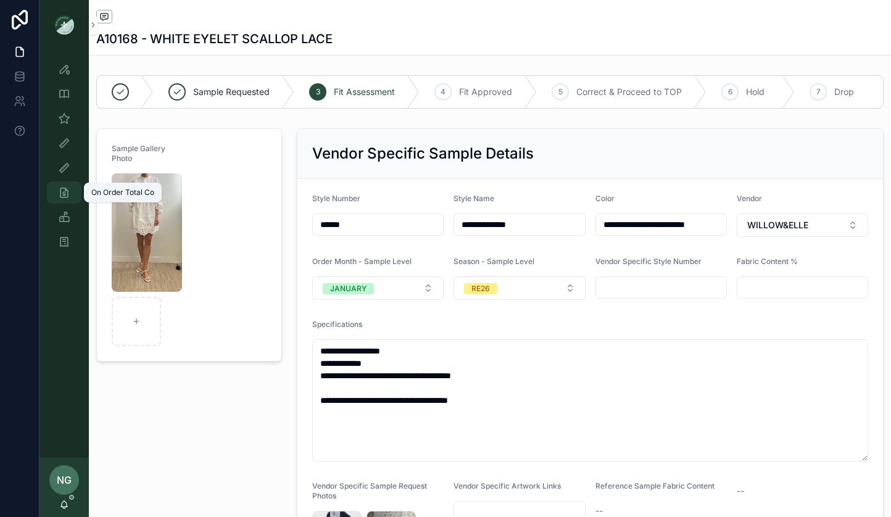
click at [62, 190] on icon "scrollable content" at bounding box center [64, 192] width 12 height 12
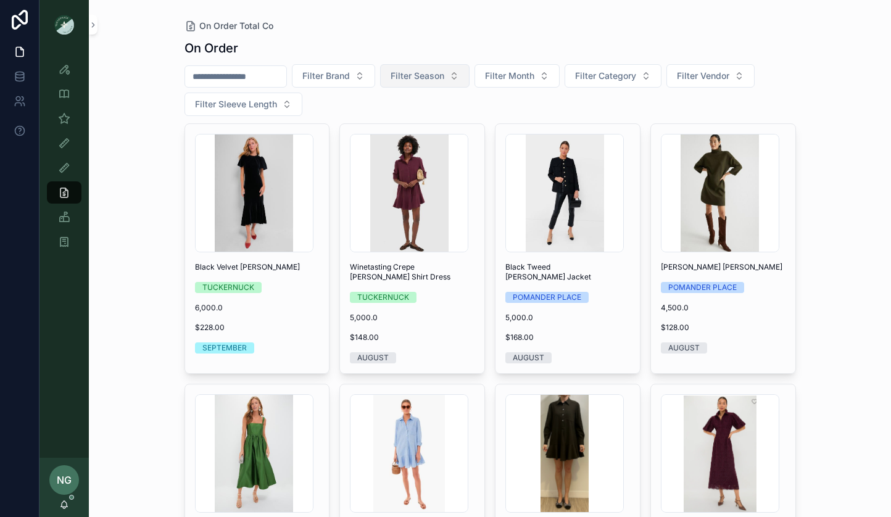
click at [419, 80] on span "Filter Season" at bounding box center [418, 76] width 54 height 12
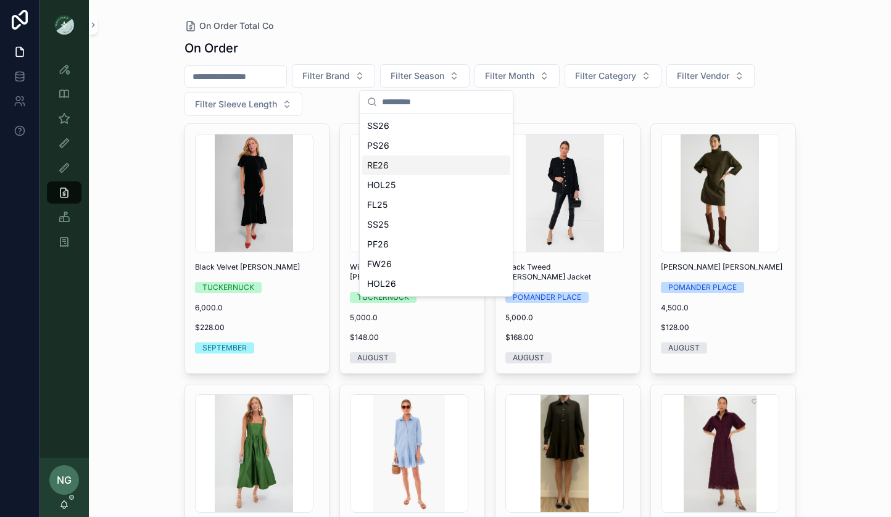
click at [403, 163] on div "RE26" at bounding box center [436, 166] width 148 height 20
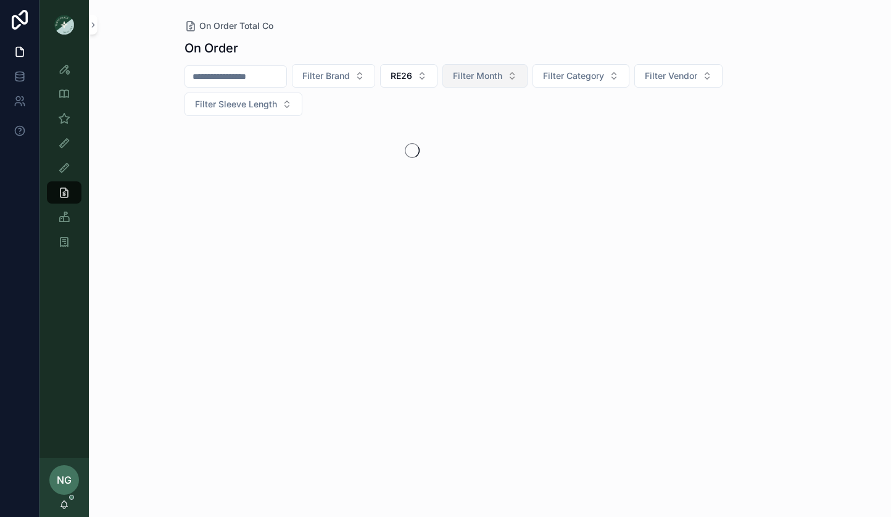
click at [517, 69] on button "Filter Month" at bounding box center [485, 75] width 85 height 23
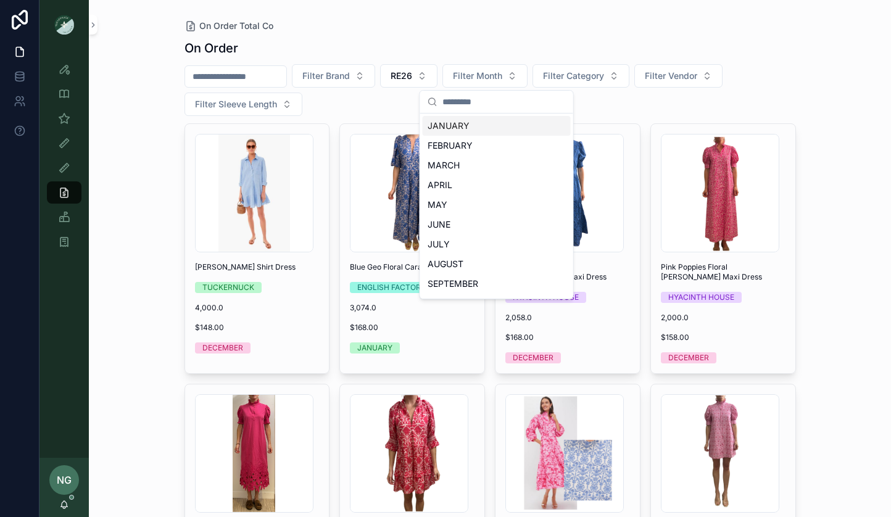
click at [505, 124] on div "JANUARY" at bounding box center [497, 126] width 148 height 20
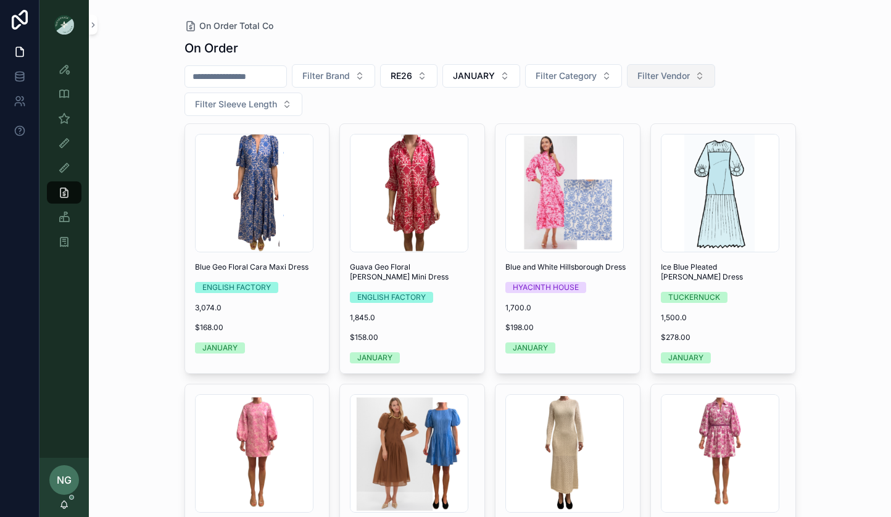
click at [713, 80] on button "Filter Vendor" at bounding box center [671, 75] width 88 height 23
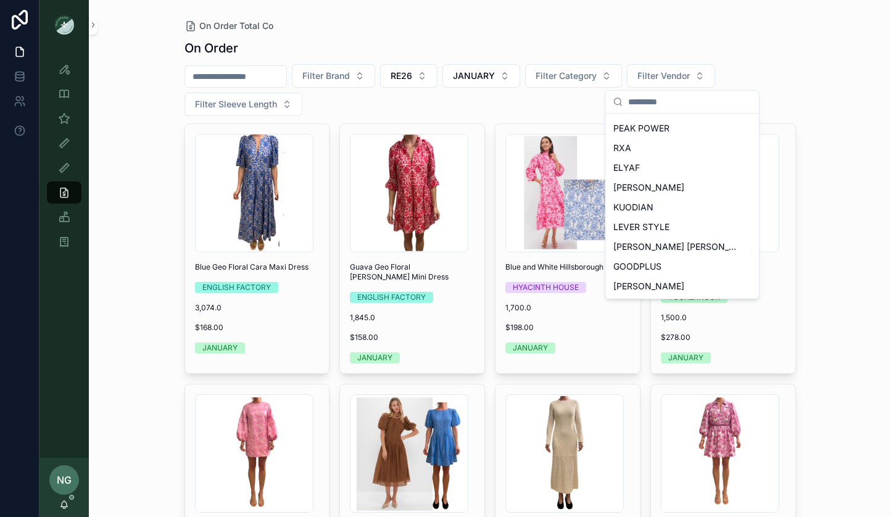
scroll to position [551, 0]
drag, startPoint x: 664, startPoint y: 285, endPoint x: 719, endPoint y: 248, distance: 65.8
click at [664, 285] on span "WILLOW&ELLE" at bounding box center [644, 286] width 61 height 12
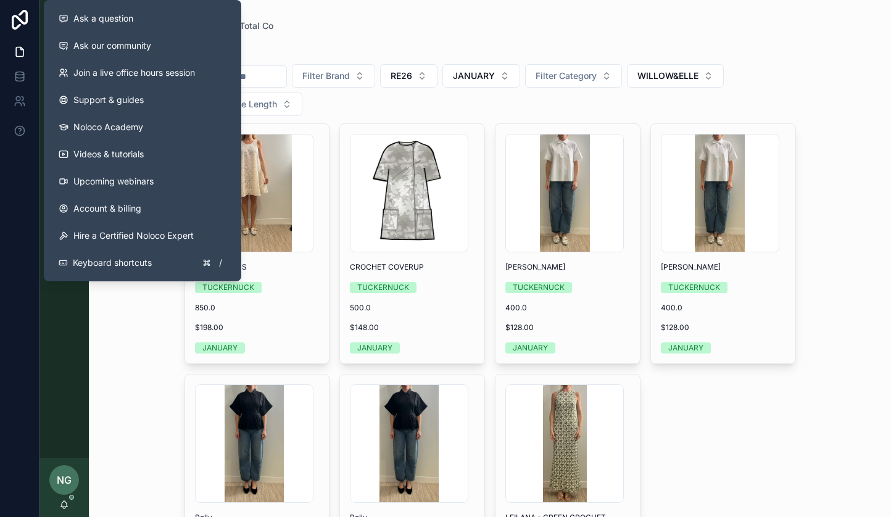
click at [127, 362] on div "On Order Total Co On Order Filter Brand RE26 JANUARY Filter Category WILLOW&ELL…" at bounding box center [490, 258] width 803 height 517
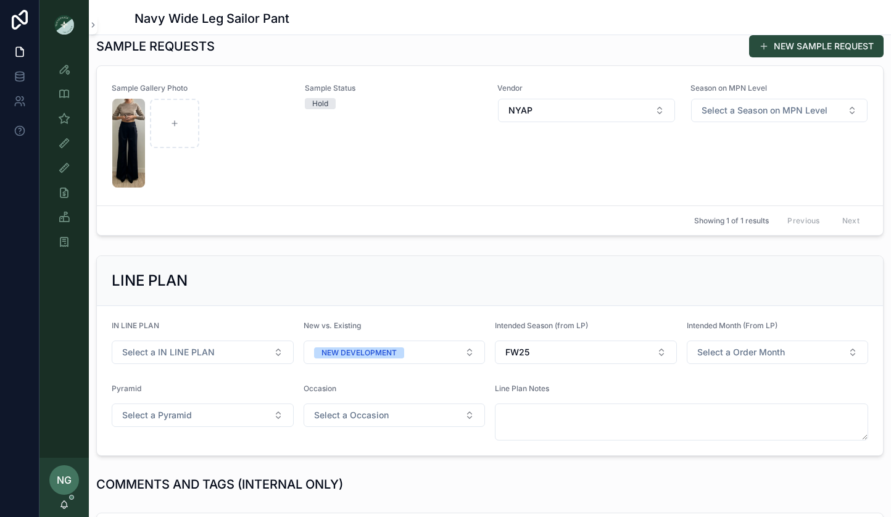
scroll to position [270, 0]
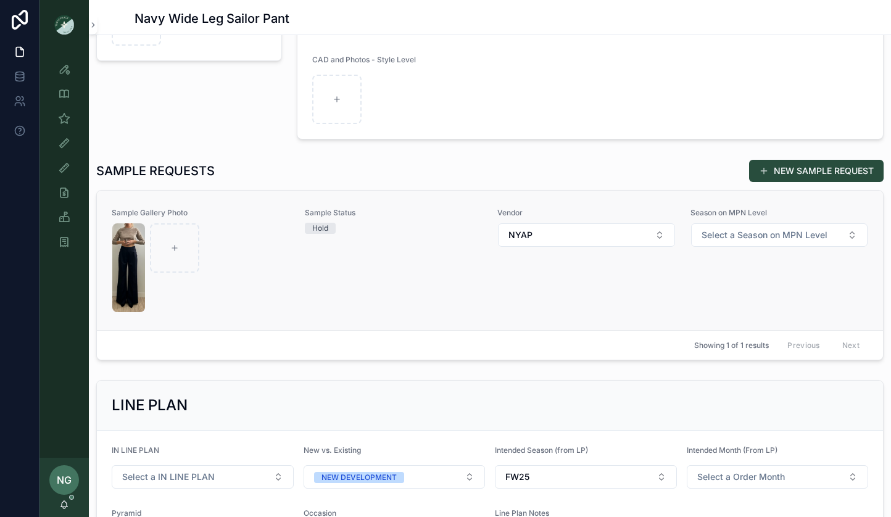
click at [498, 325] on link "Sample Gallery Photo Sample Status Hold Vendor NYAP Season on MPN Level Select …" at bounding box center [490, 261] width 786 height 140
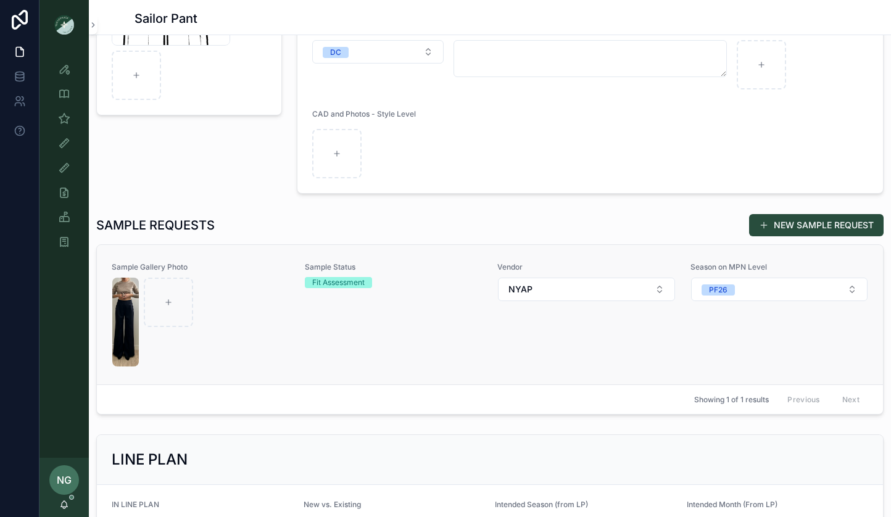
scroll to position [235, 0]
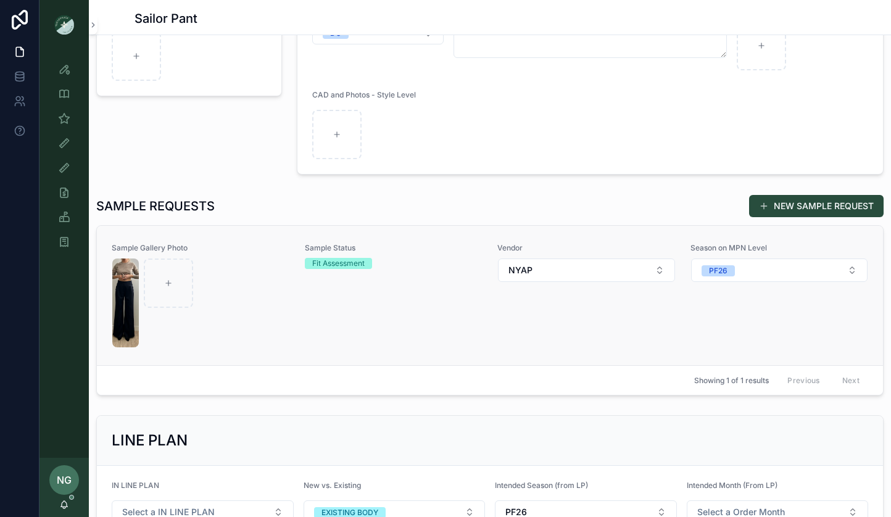
click at [398, 311] on div "Sample Status Fit Assessment" at bounding box center [394, 295] width 178 height 105
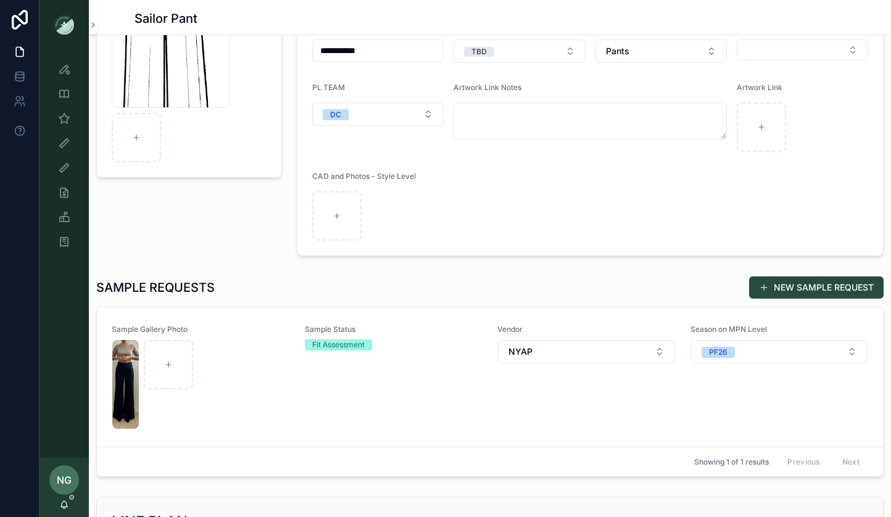
scroll to position [200, 0]
